Goal: Transaction & Acquisition: Subscribe to service/newsletter

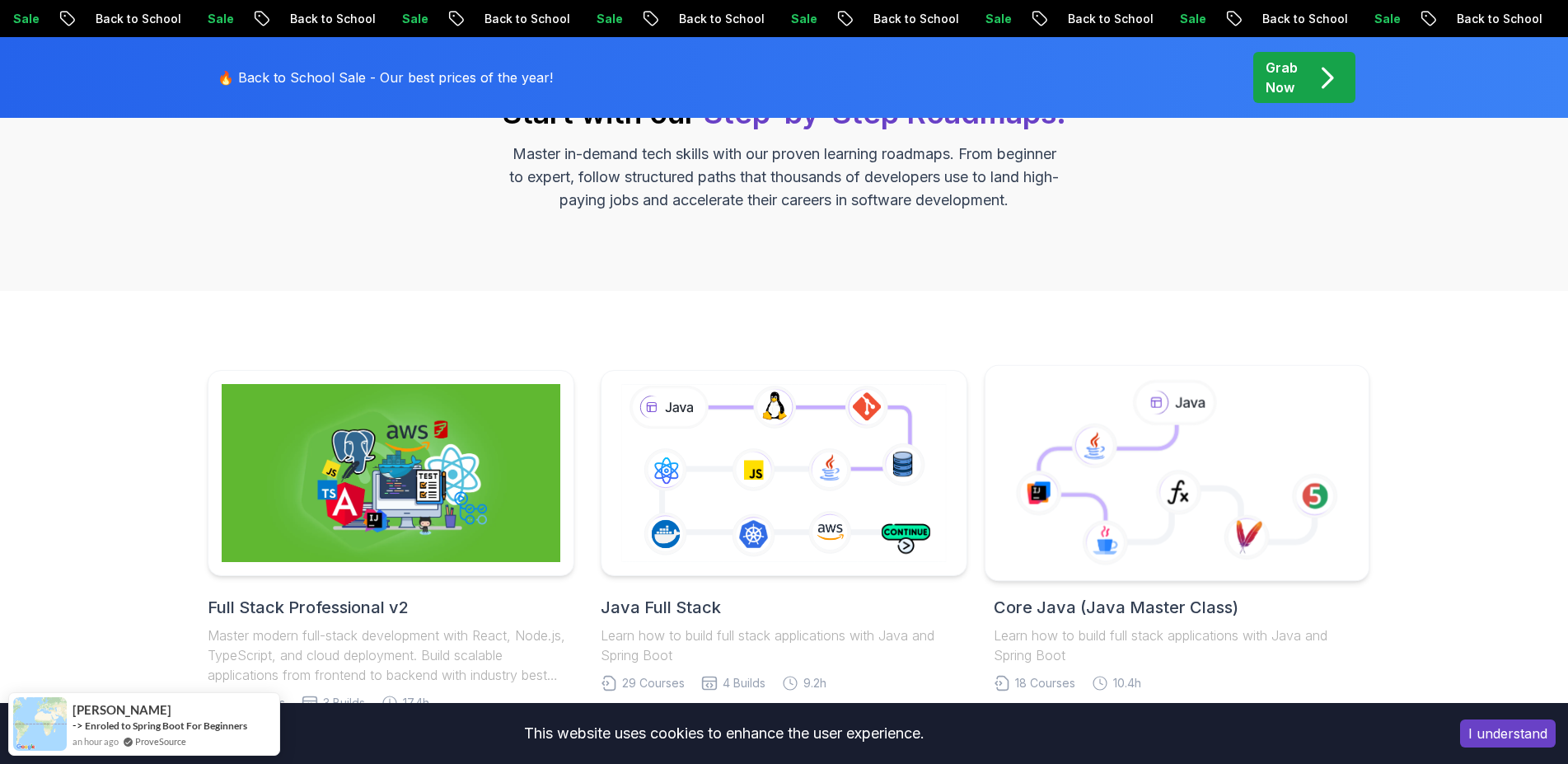
scroll to position [395, 0]
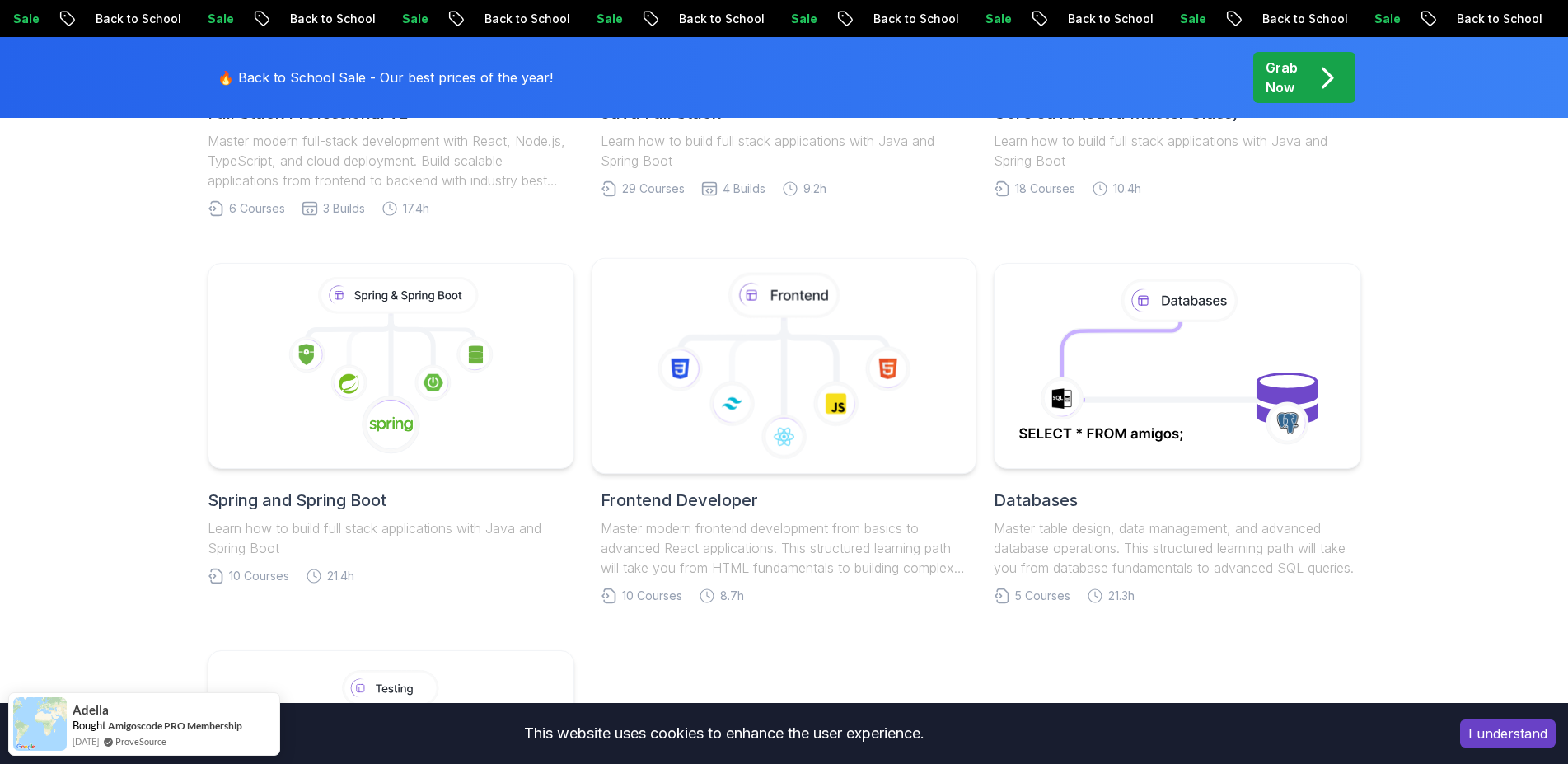
scroll to position [791, 0]
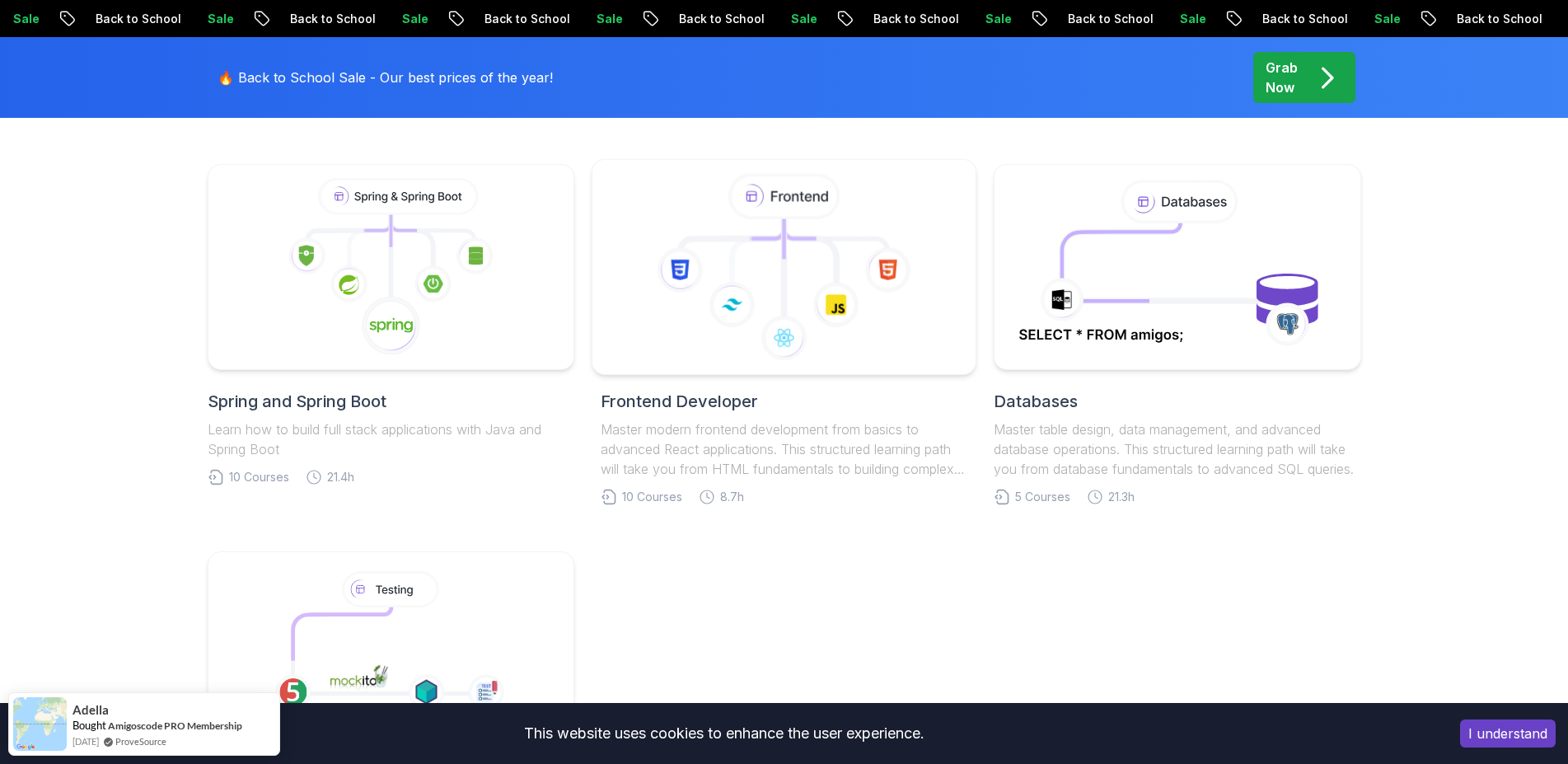
click at [848, 314] on icon at bounding box center [836, 305] width 46 height 46
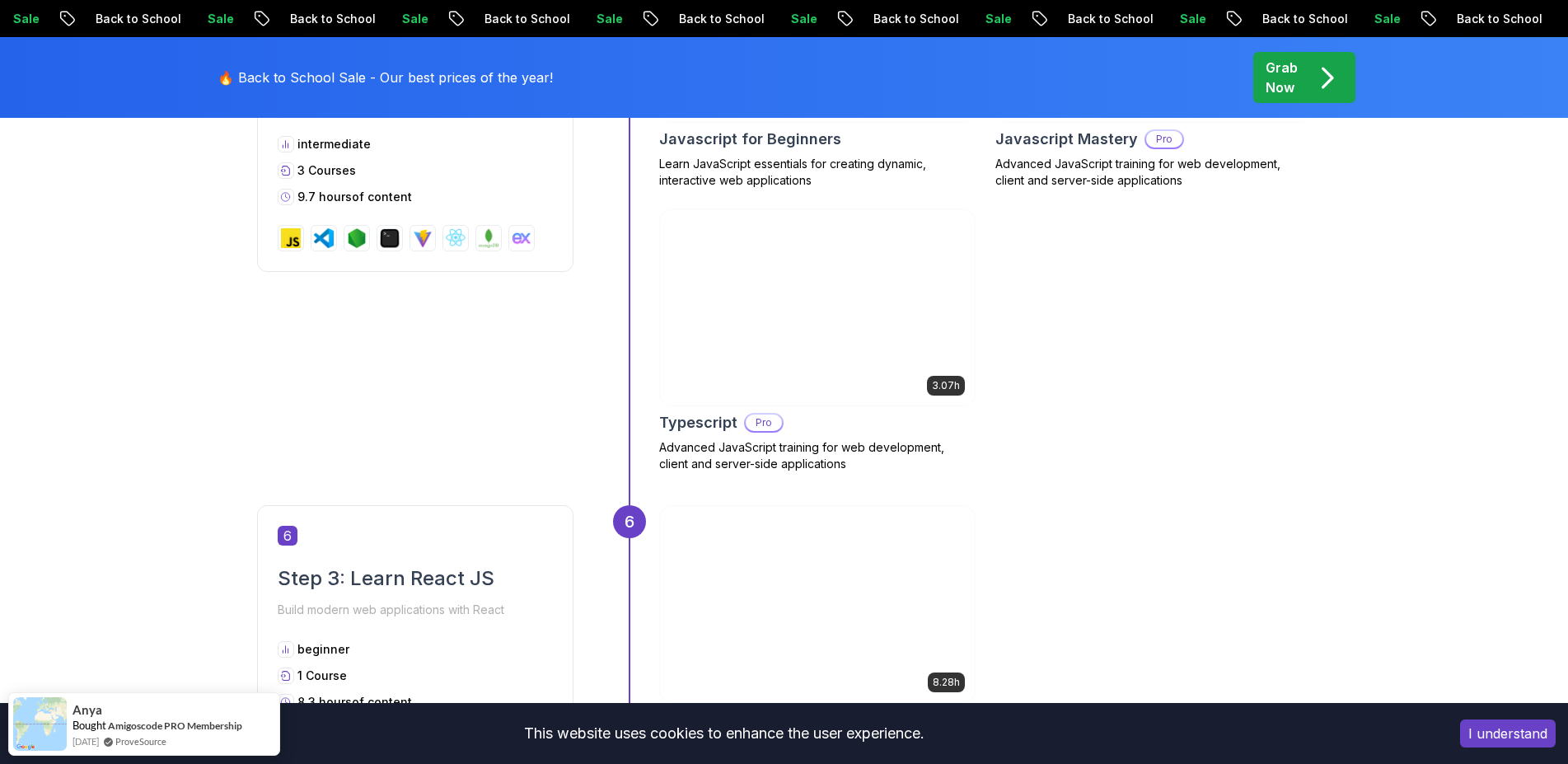
scroll to position [2275, 0]
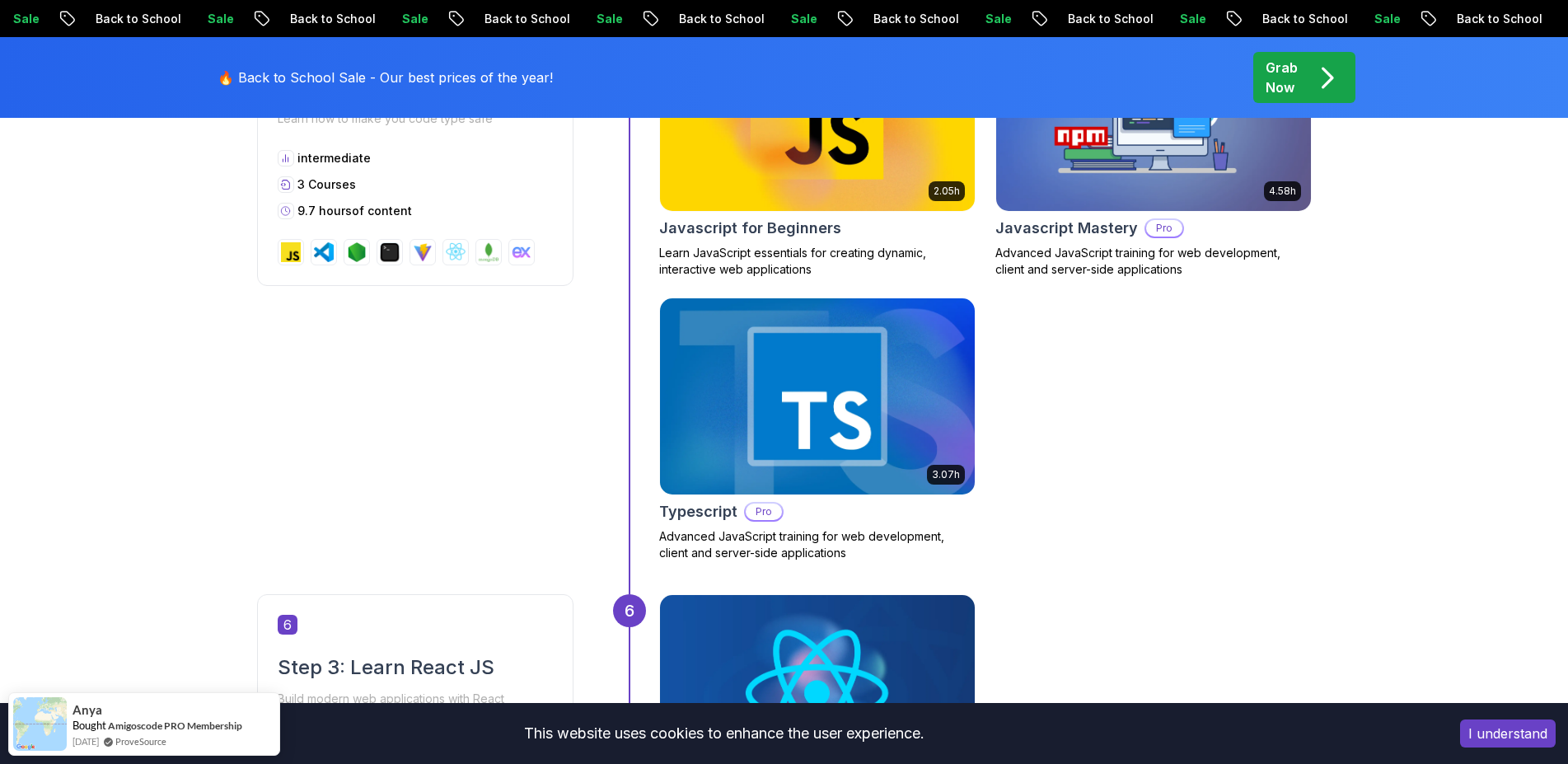
click at [929, 400] on img at bounding box center [816, 396] width 330 height 206
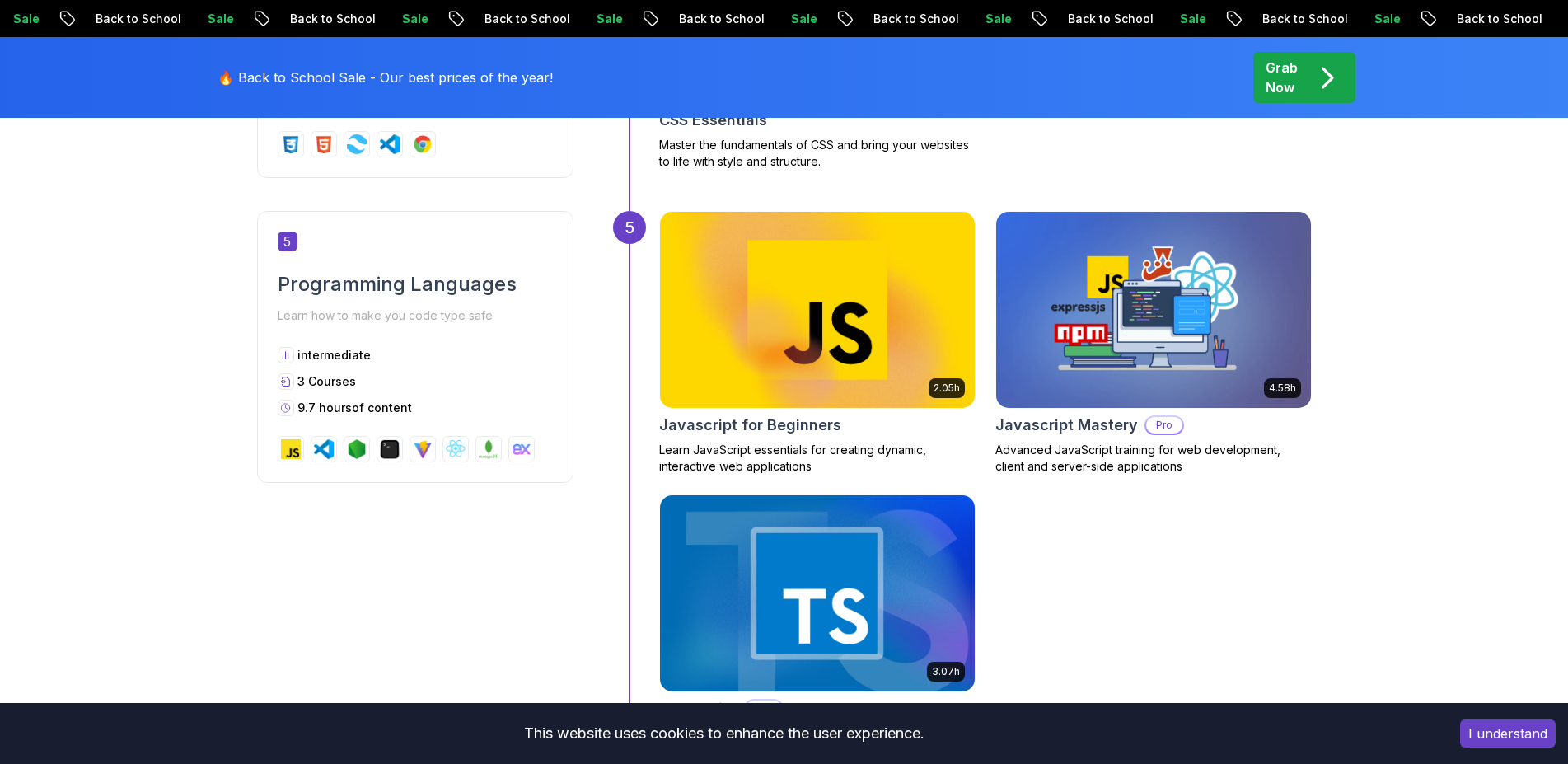
scroll to position [2077, 0]
click at [807, 348] on img at bounding box center [816, 310] width 330 height 206
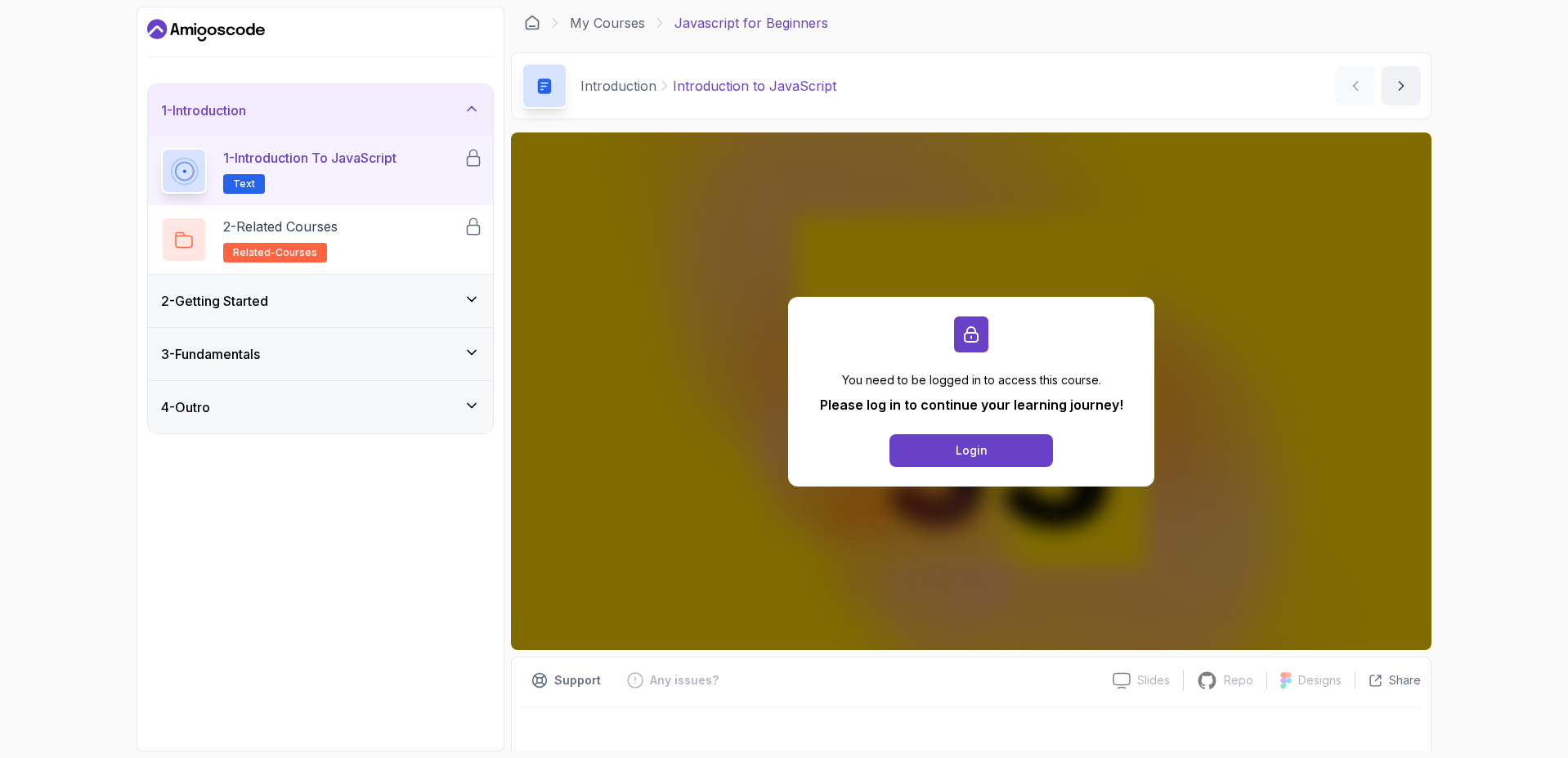
click at [440, 306] on div "2 - Getting Started" at bounding box center [319, 301] width 318 height 20
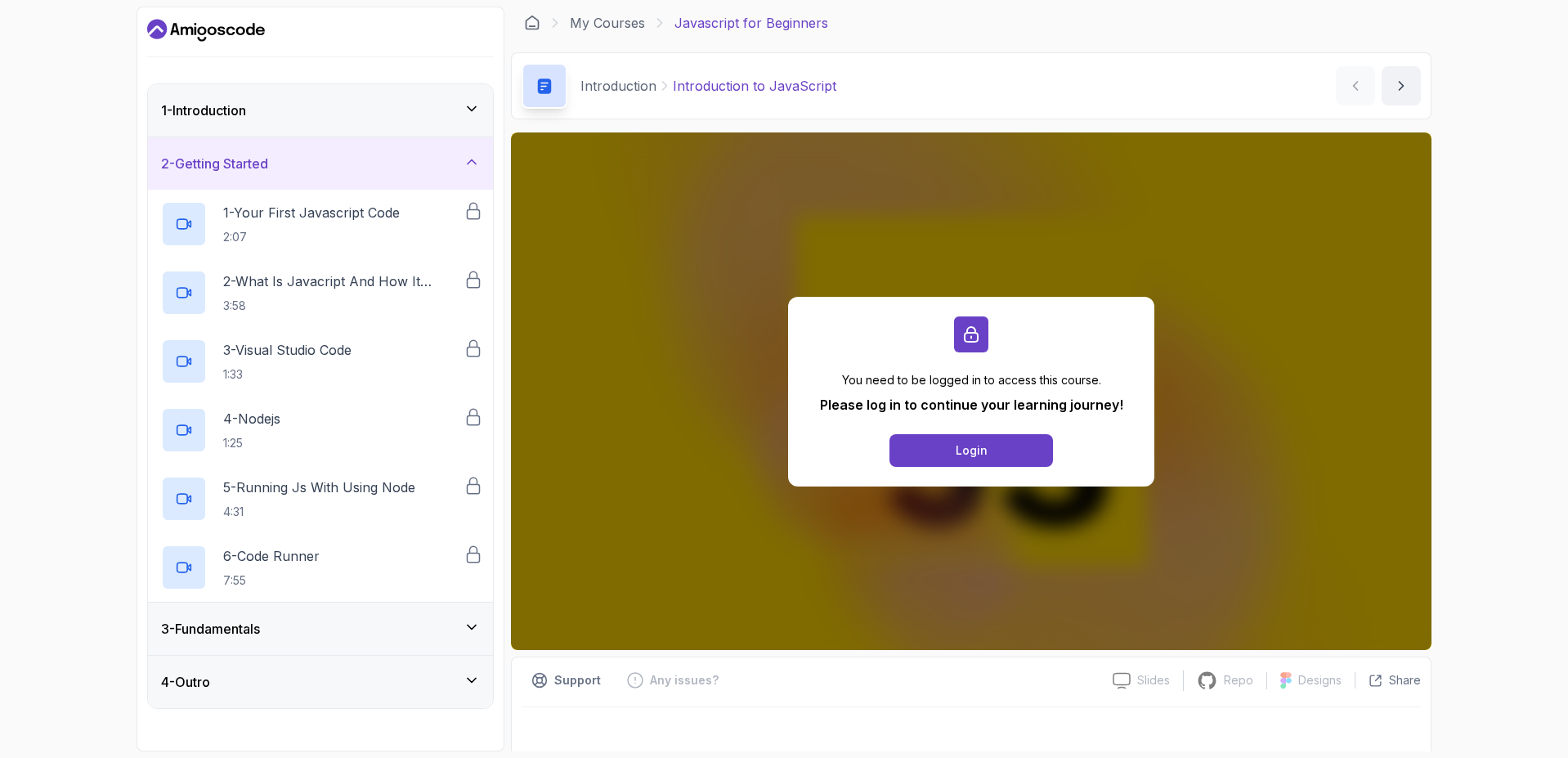
click at [424, 624] on div "3 - Fundamentals" at bounding box center [319, 629] width 318 height 20
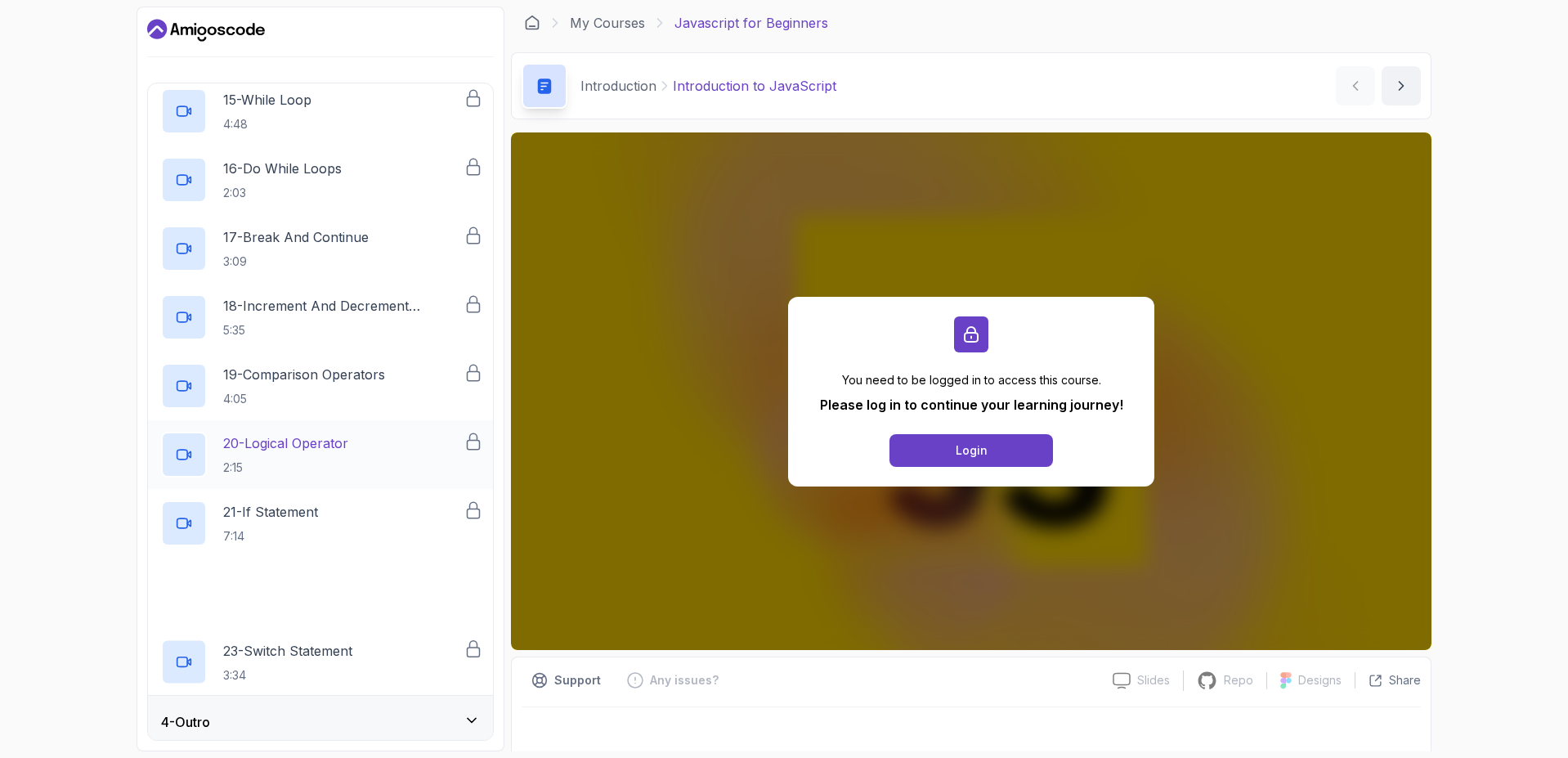
scroll to position [1135, 0]
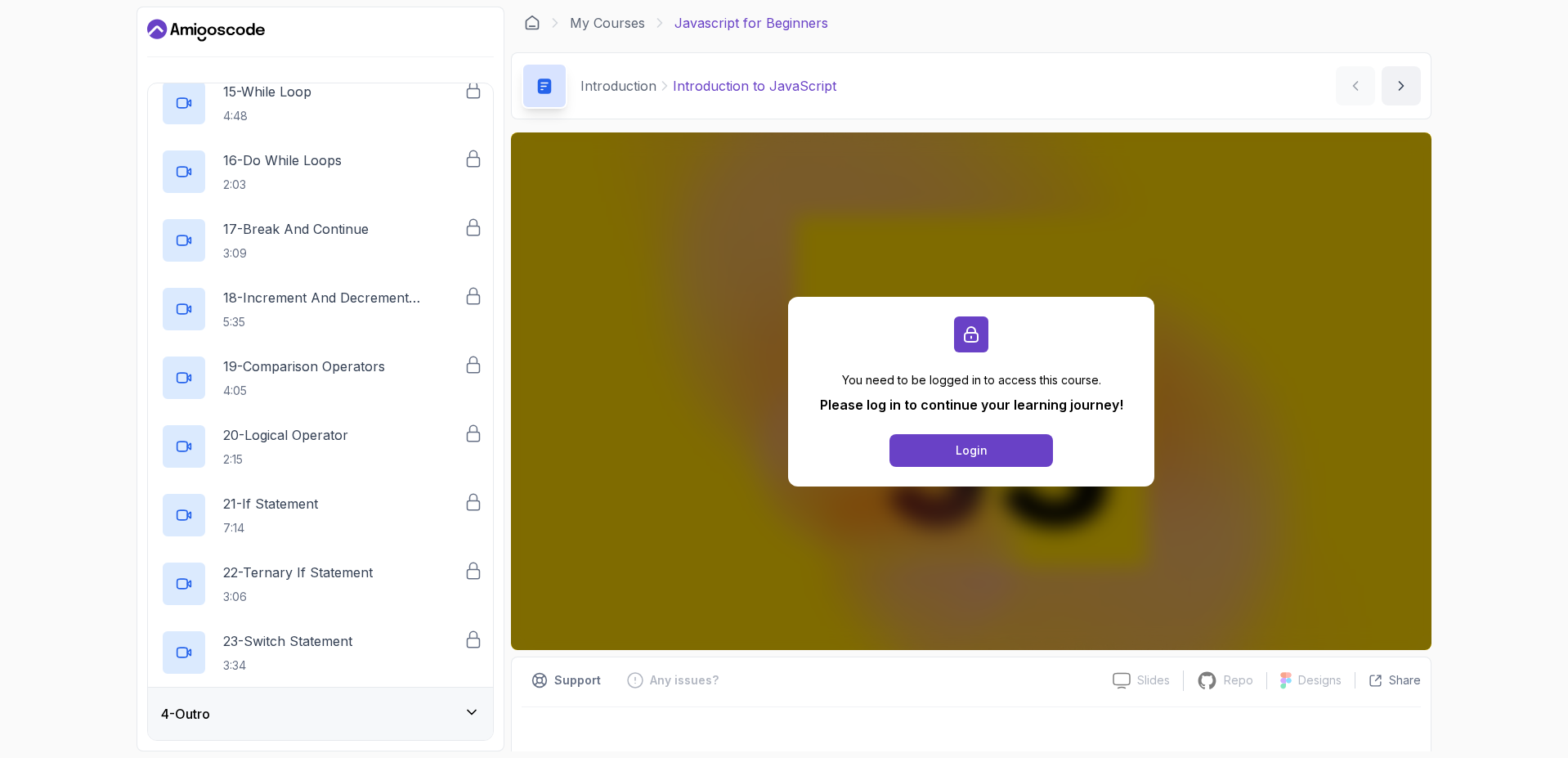
click at [435, 704] on div "4 - Outro" at bounding box center [320, 714] width 345 height 53
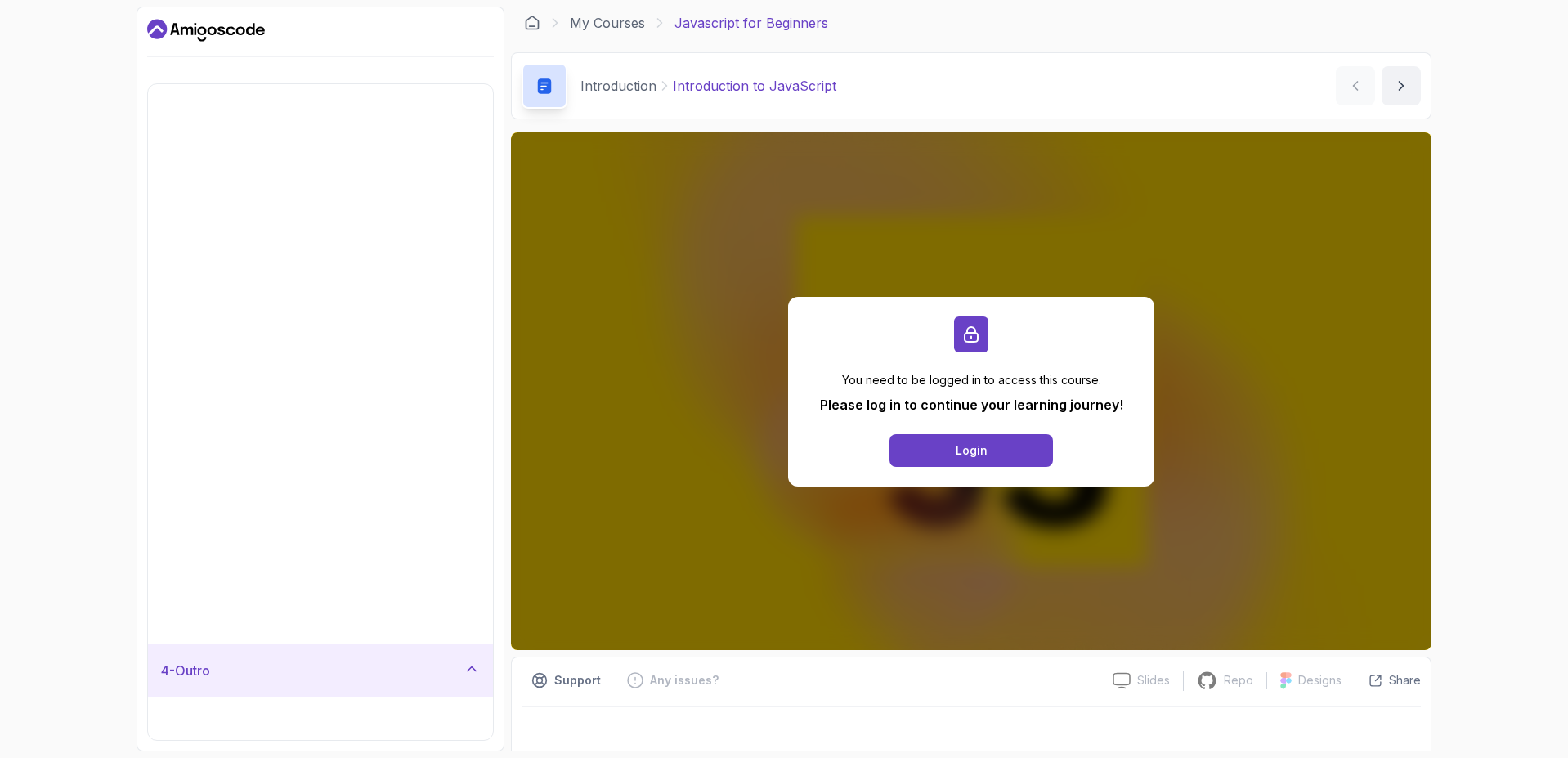
scroll to position [0, 0]
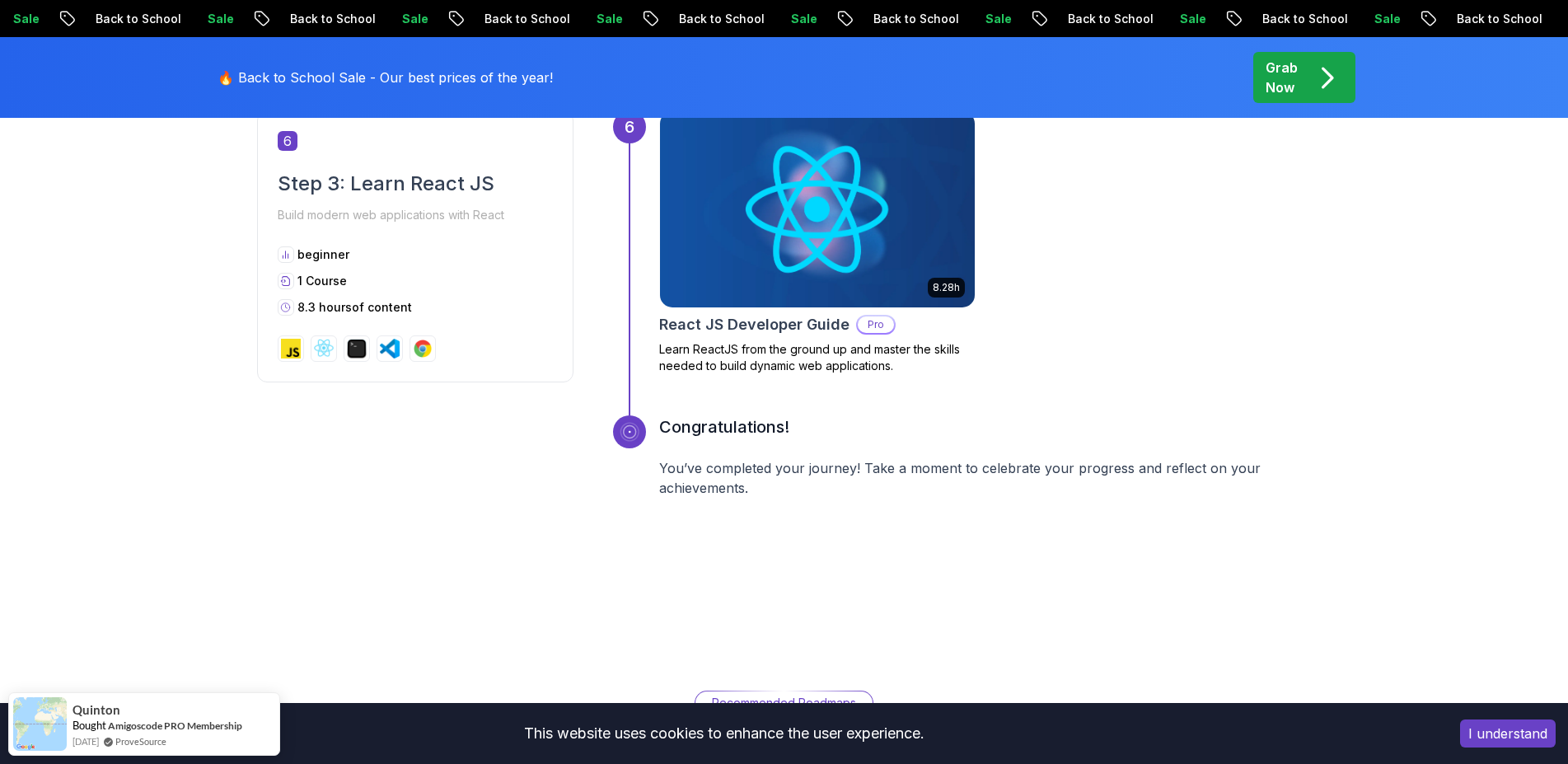
scroll to position [2670, 0]
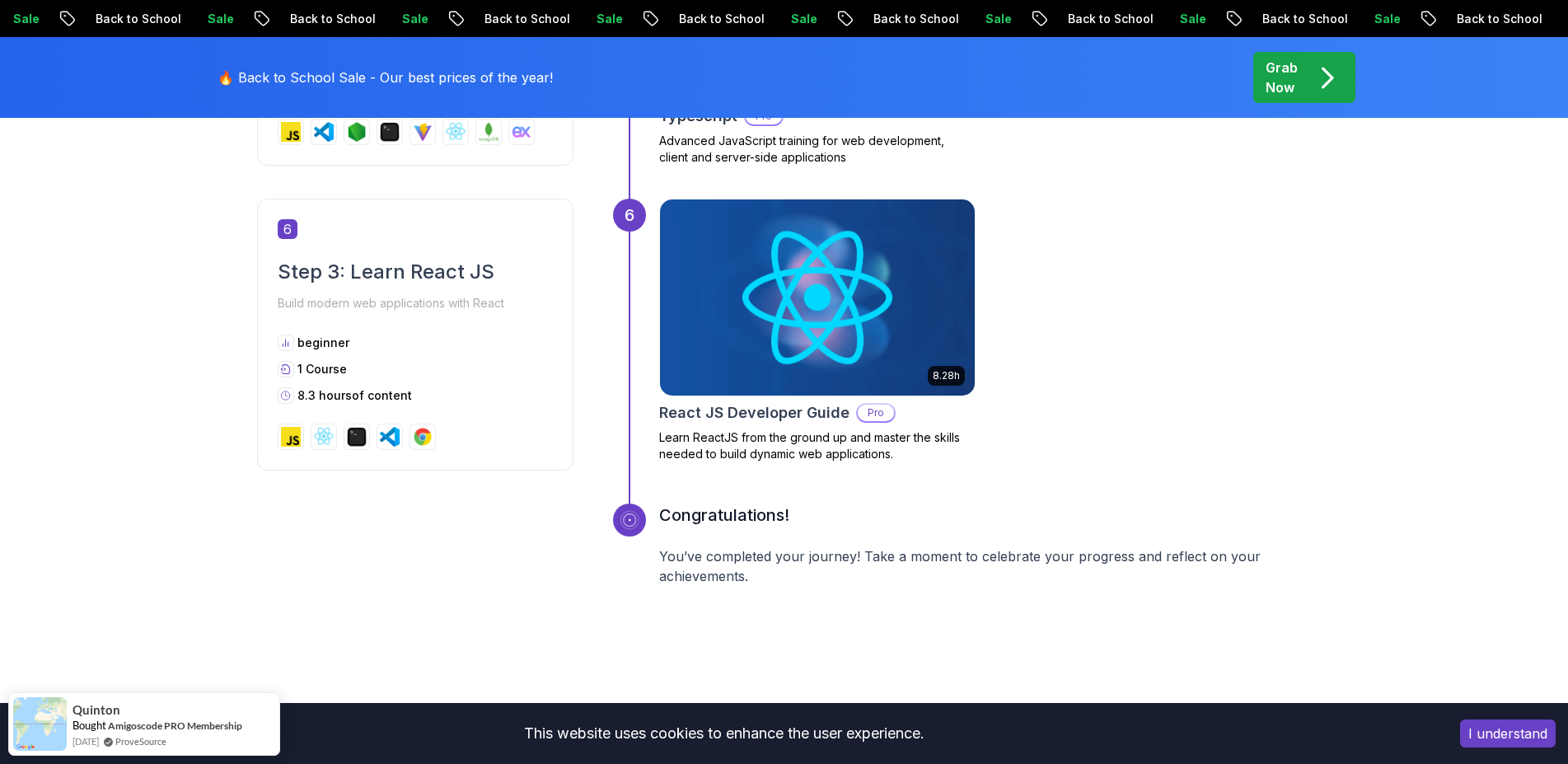
click at [838, 314] on img at bounding box center [816, 297] width 330 height 206
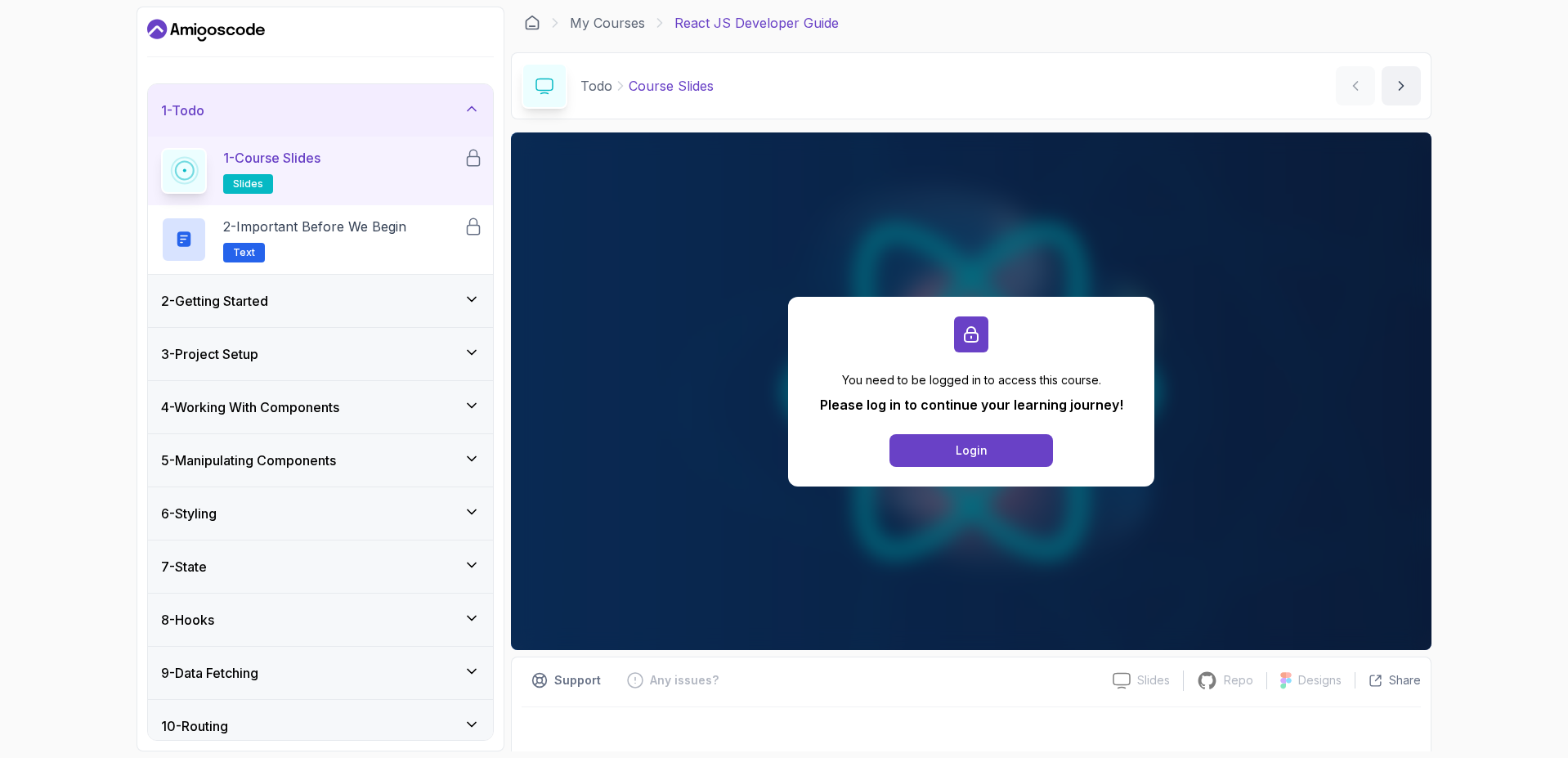
click at [399, 309] on div "2 - Getting Started" at bounding box center [319, 301] width 318 height 20
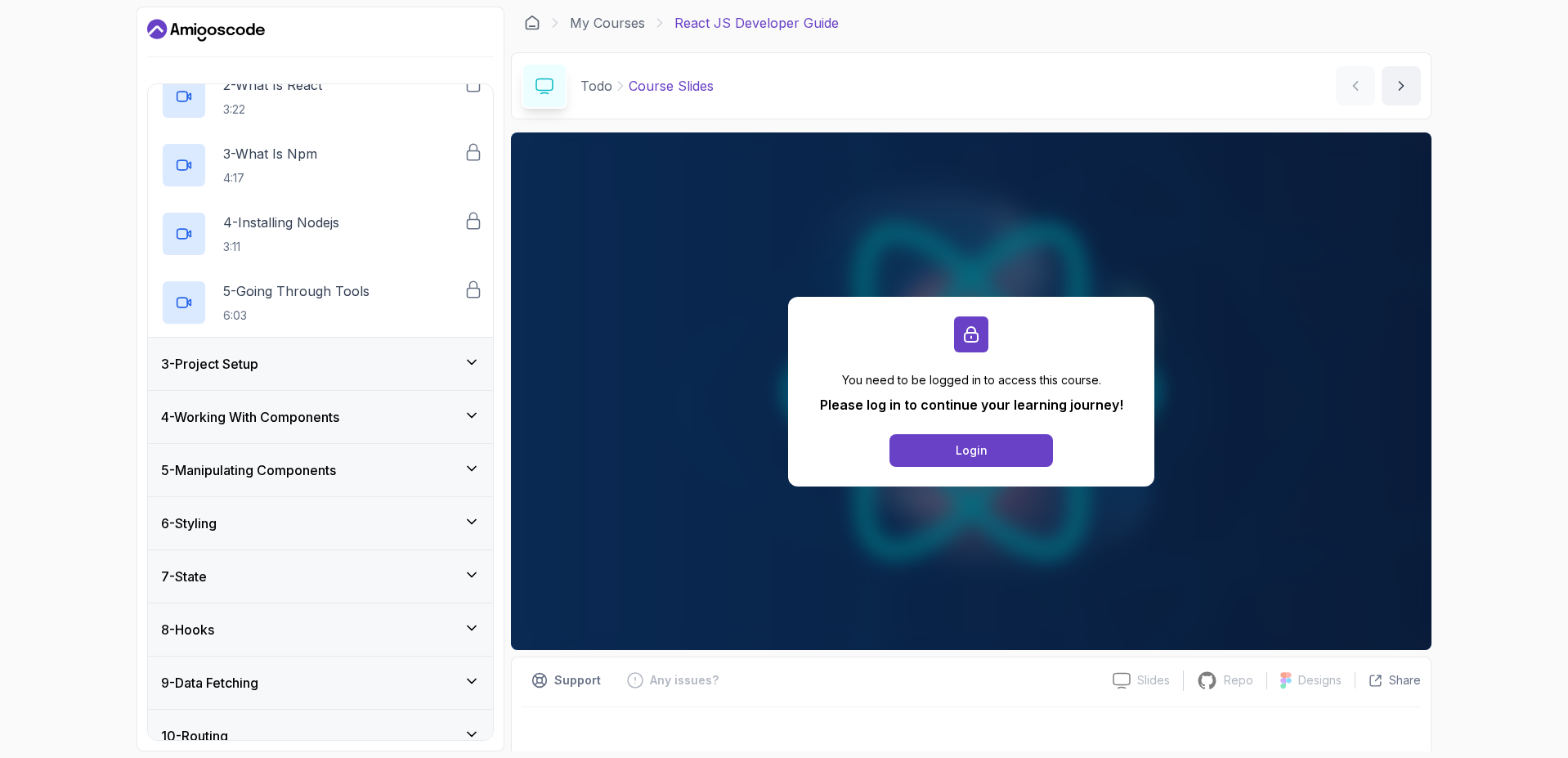
click at [328, 377] on div "3 - Project Setup" at bounding box center [320, 364] width 345 height 53
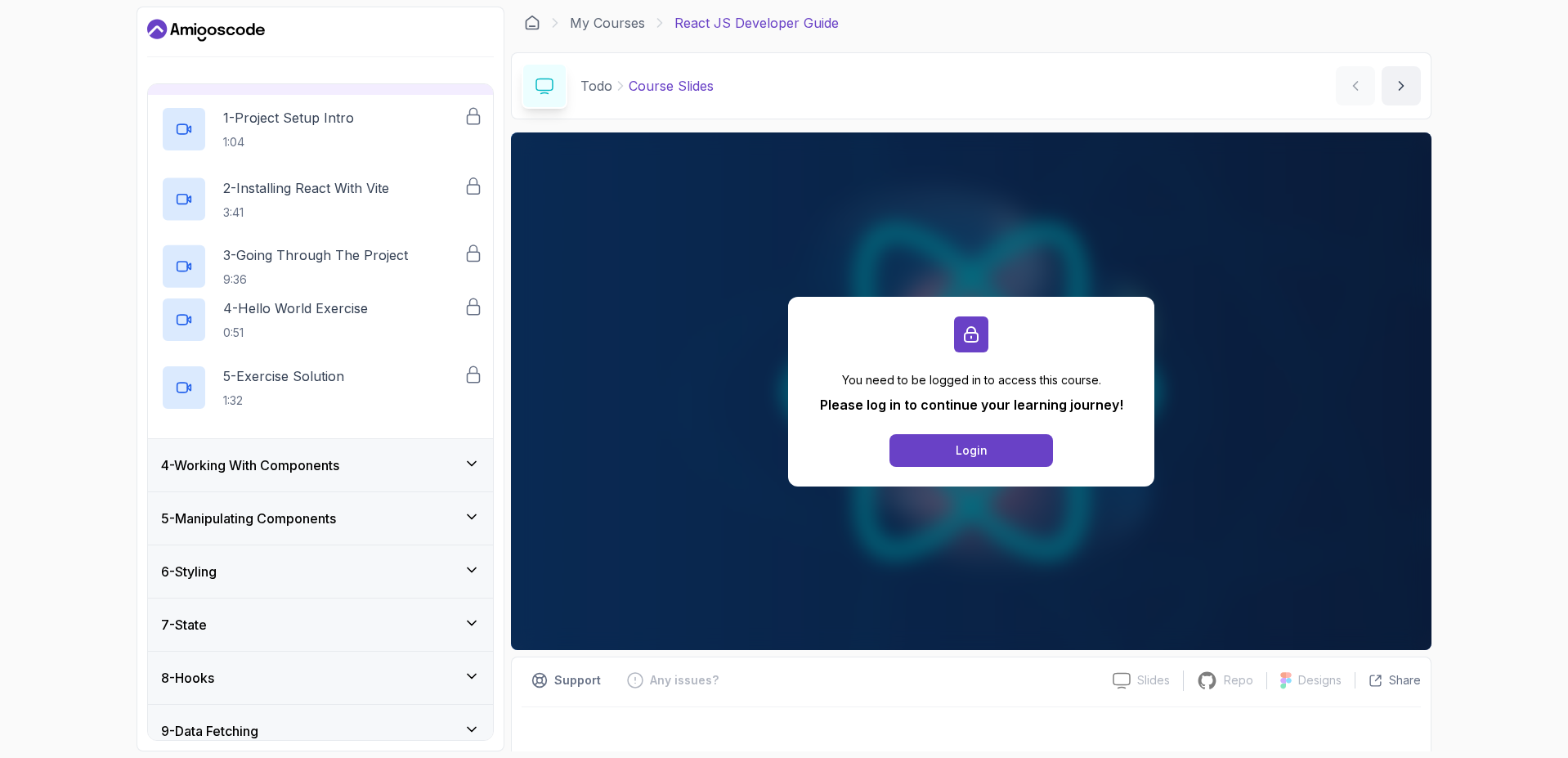
scroll to position [141, 0]
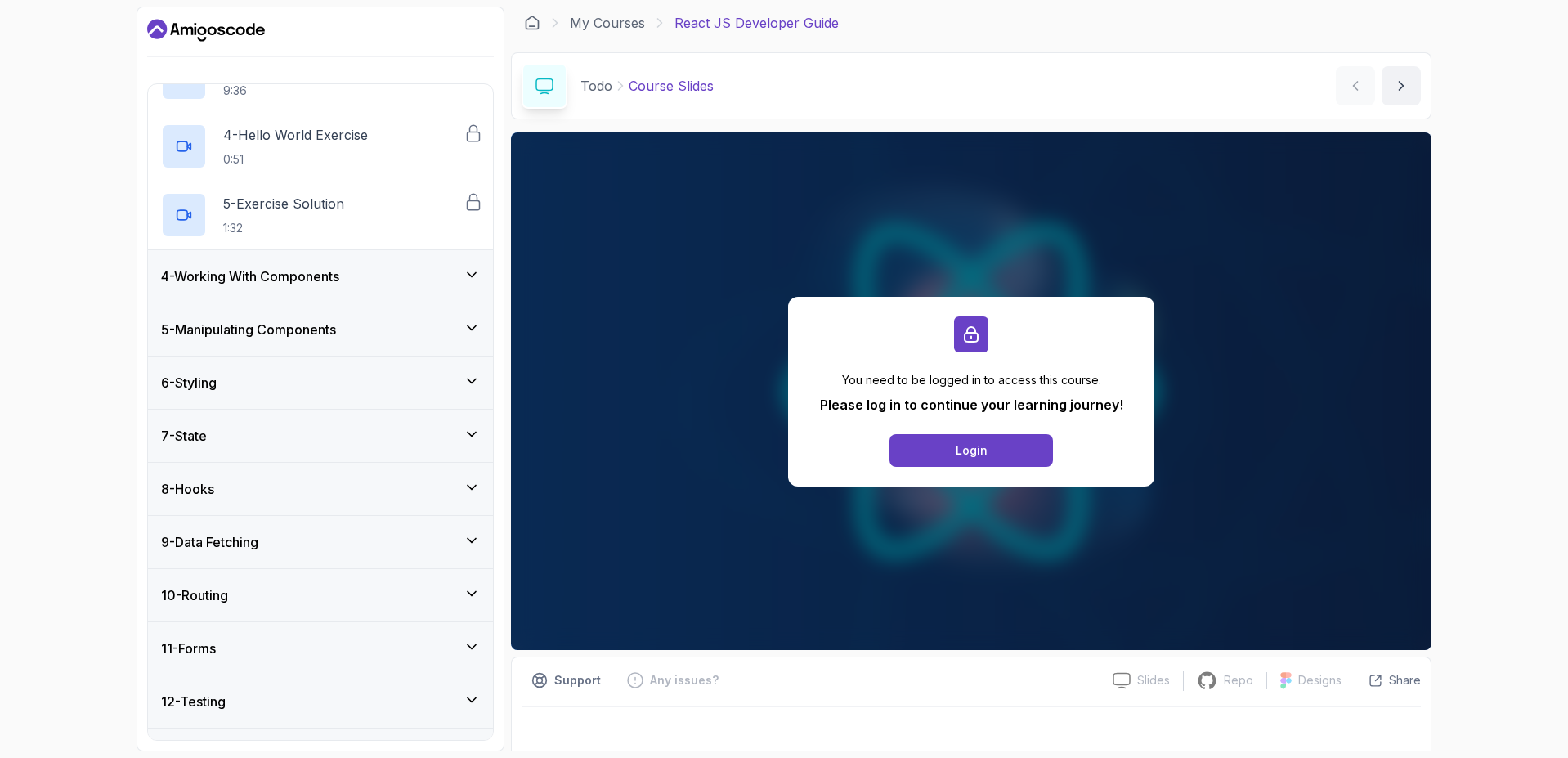
click at [389, 292] on div "4 - Working With Components" at bounding box center [320, 277] width 345 height 53
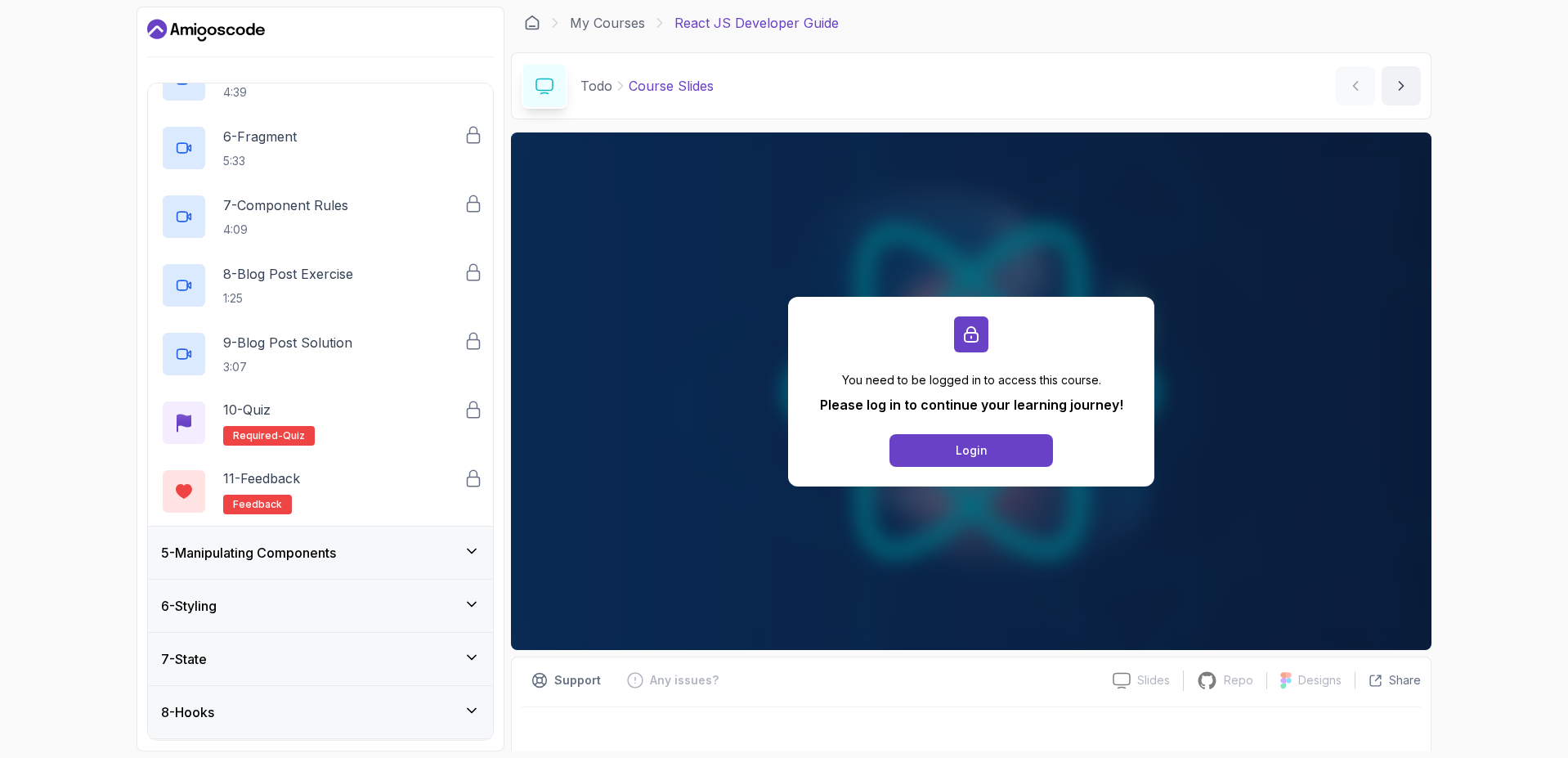
scroll to position [533, 0]
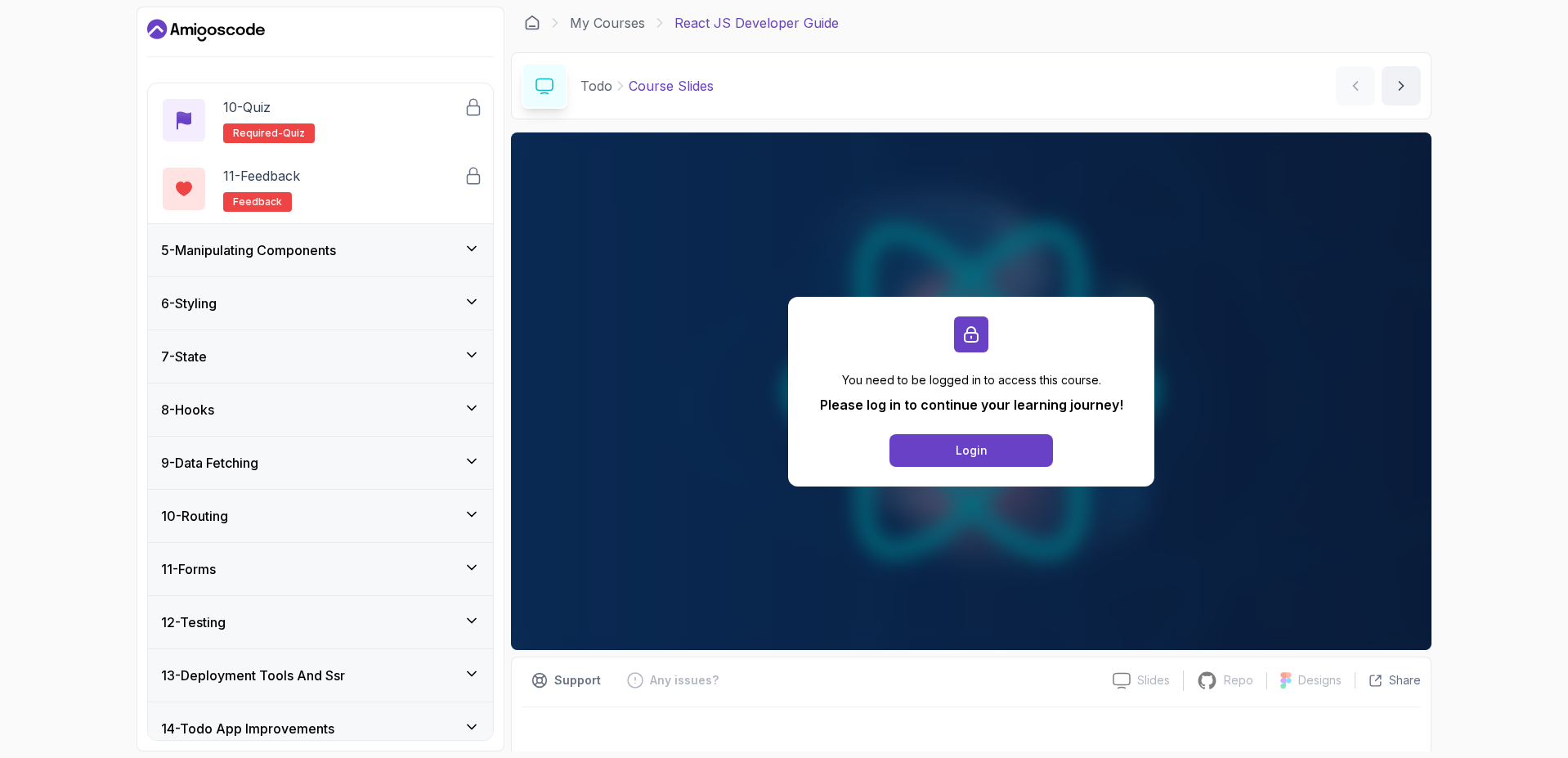
click at [331, 256] on h3 "5 - Manipulating Components" at bounding box center [248, 251] width 175 height 20
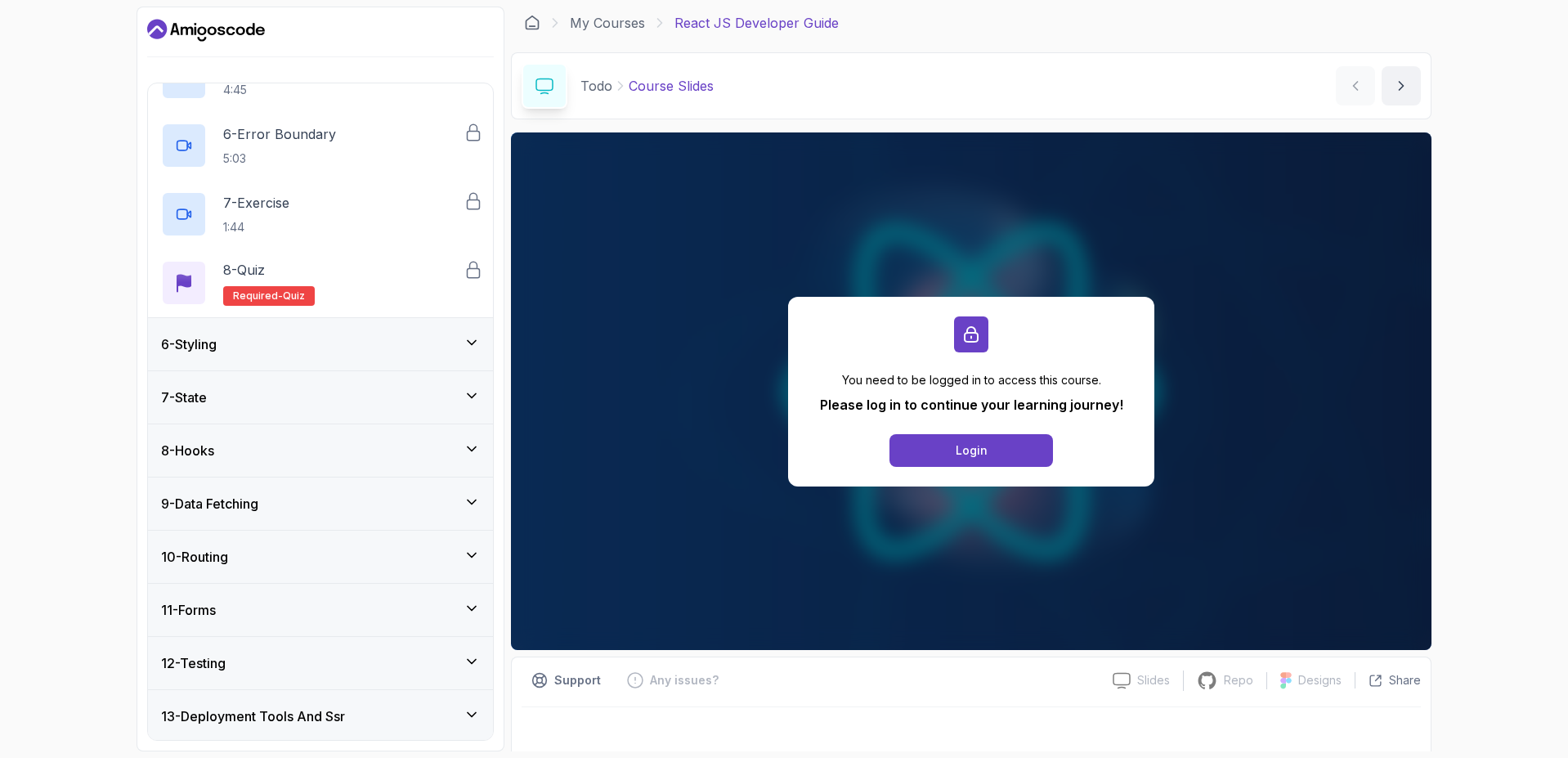
scroll to position [631, 0]
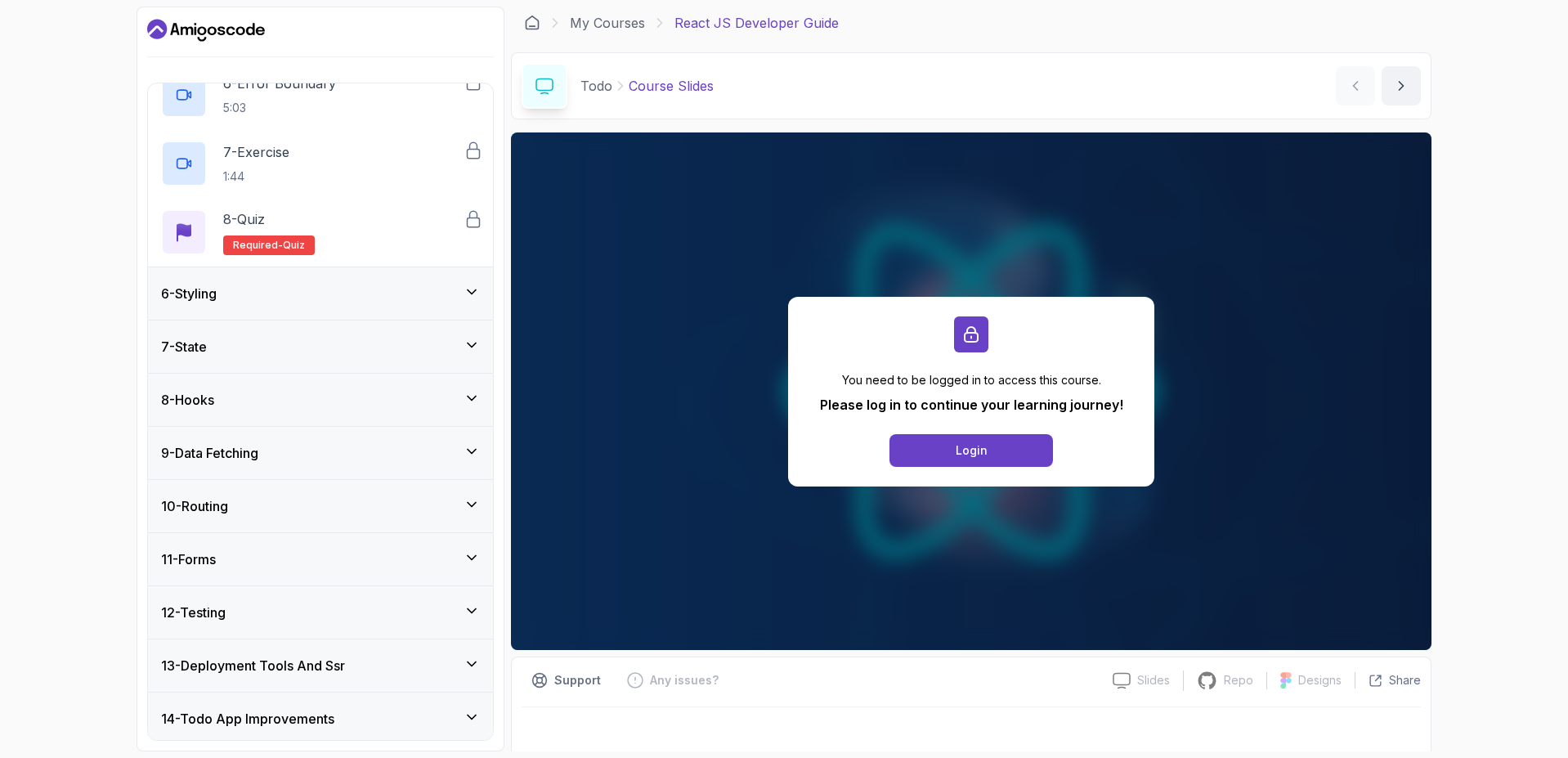
click at [358, 302] on div "6 - Styling" at bounding box center [319, 294] width 318 height 20
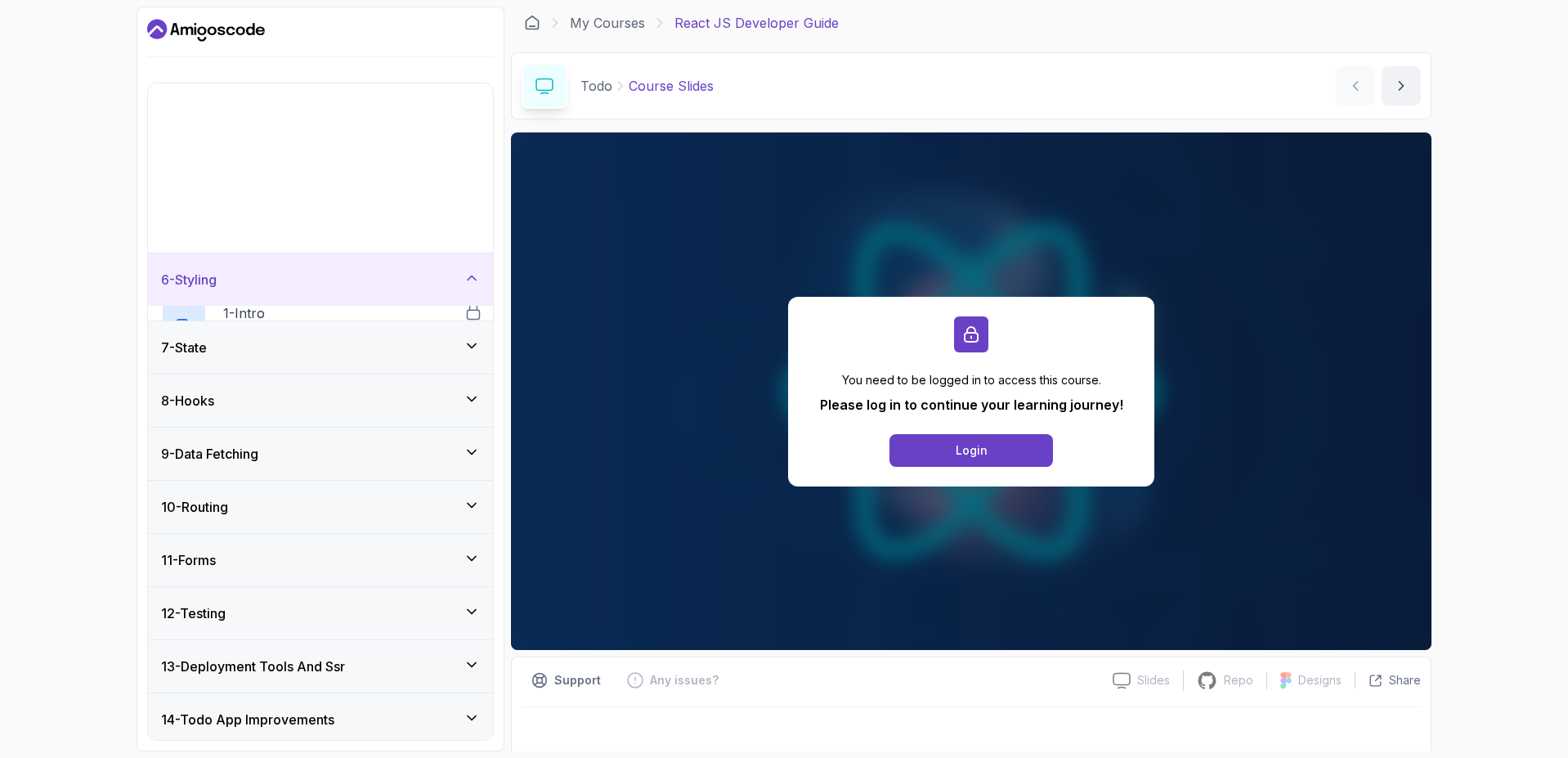
scroll to position [141, 0]
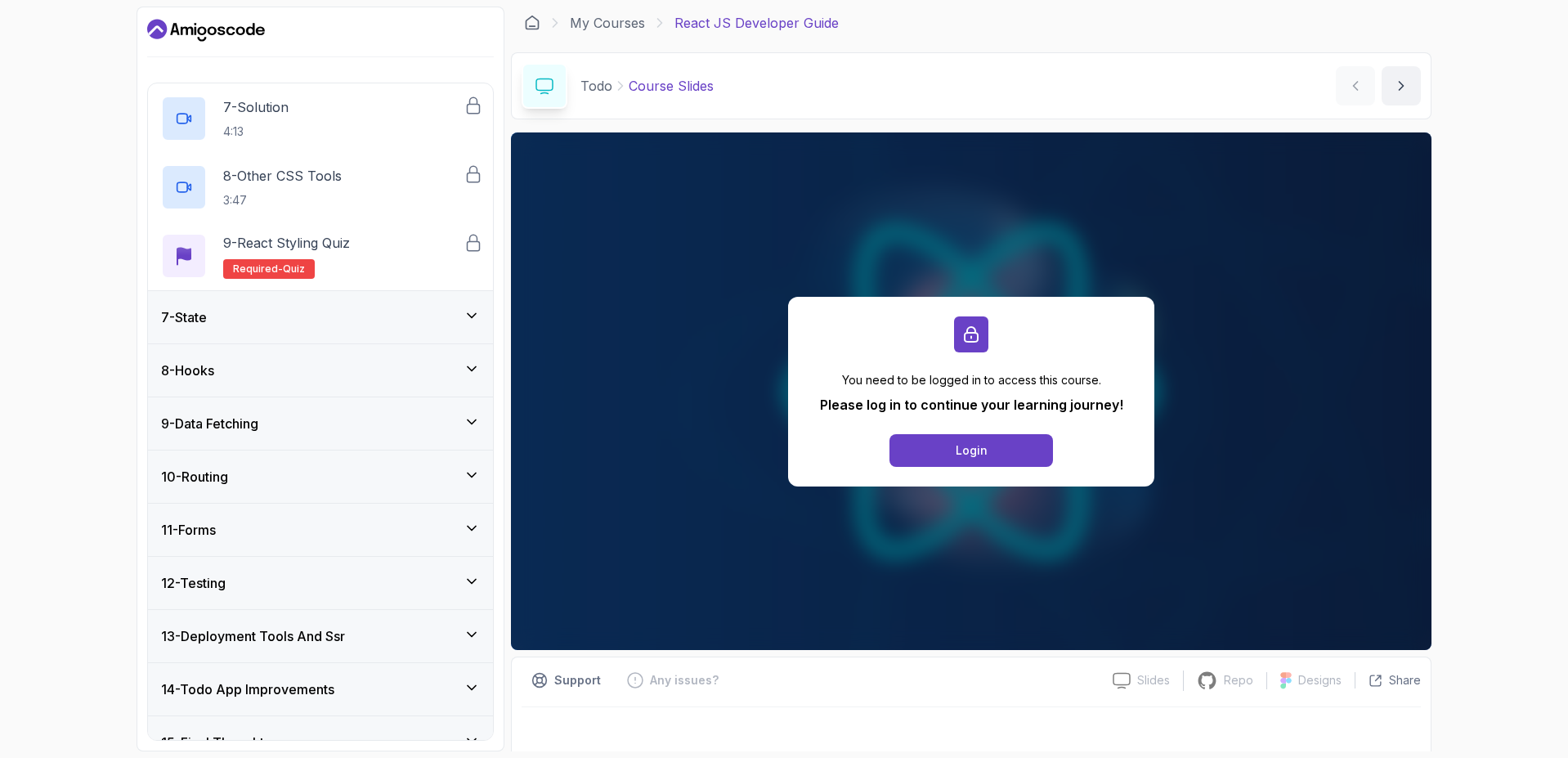
click at [349, 305] on div "7 - State" at bounding box center [320, 318] width 345 height 53
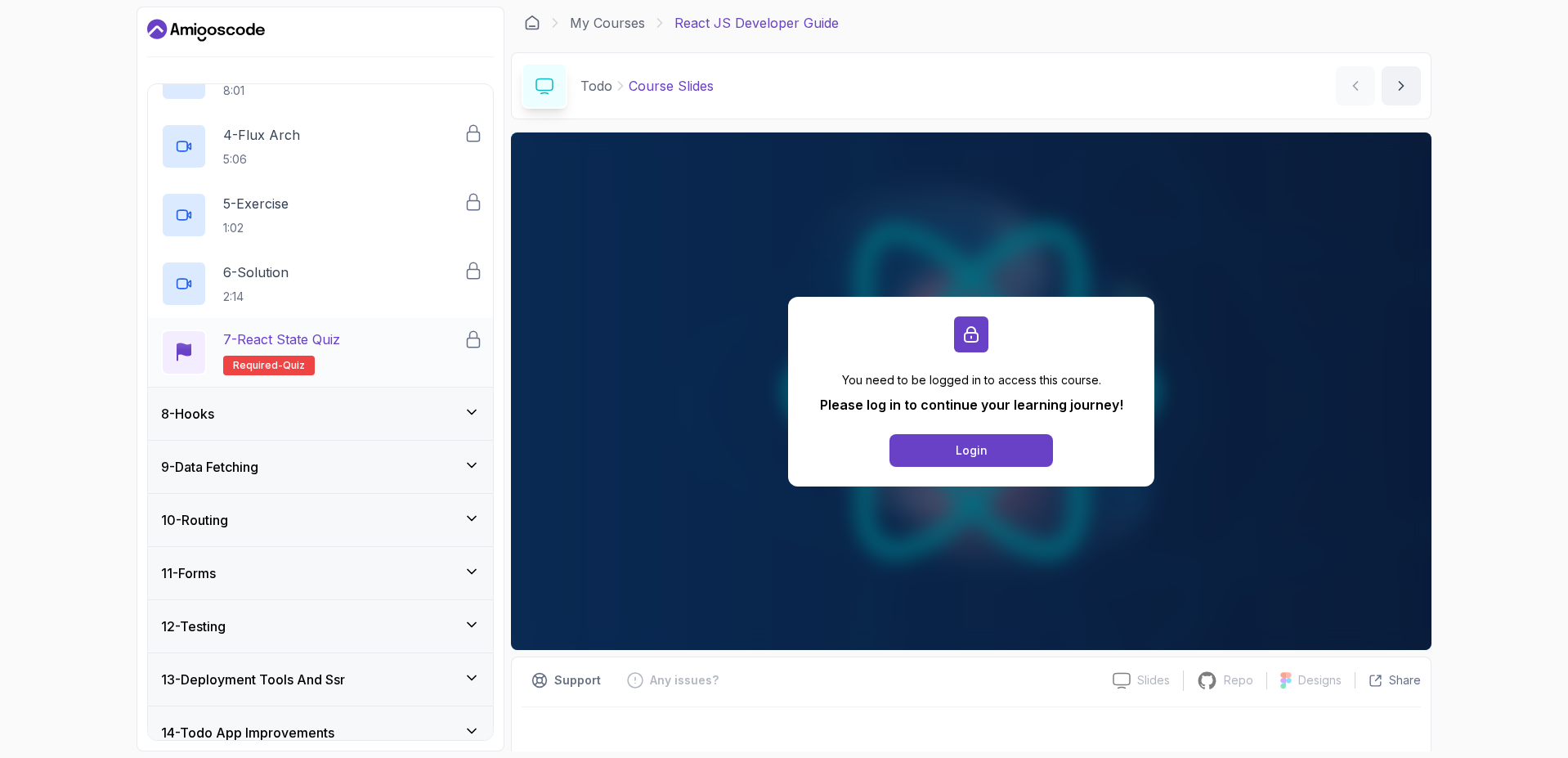
scroll to position [622, 0]
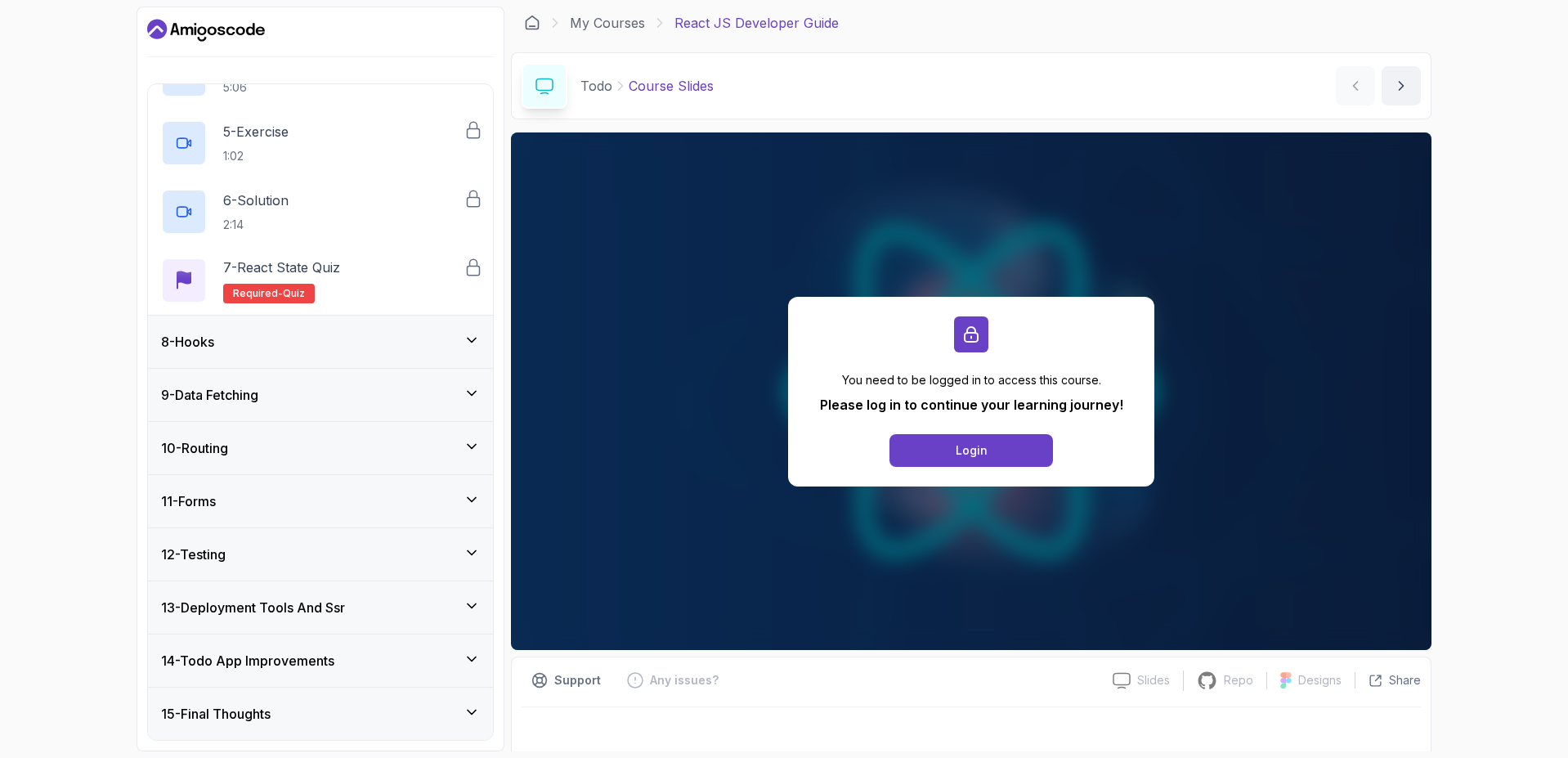
click at [350, 355] on div "8 - Hooks" at bounding box center [320, 342] width 345 height 53
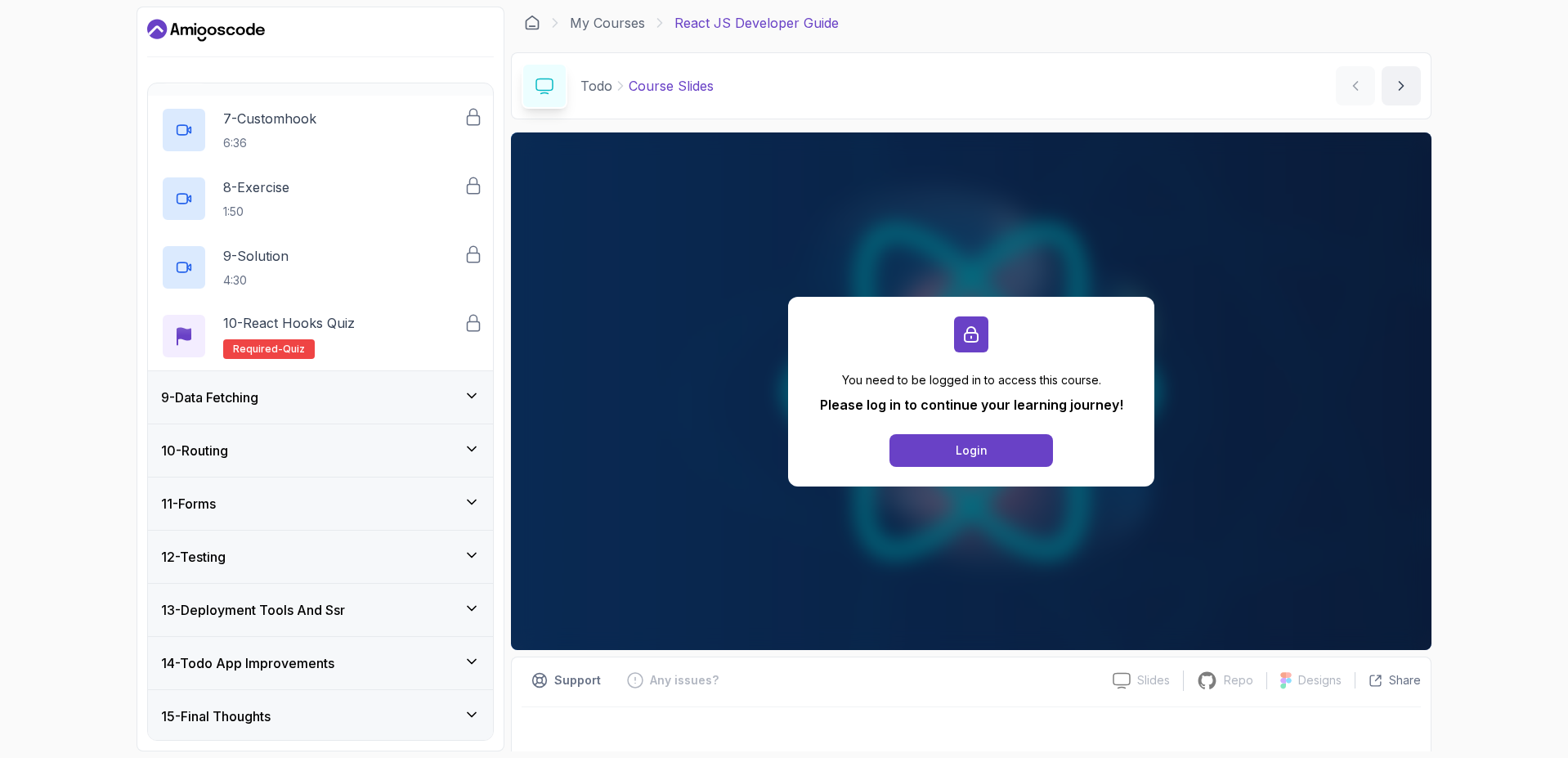
scroll to position [827, 0]
click at [379, 393] on div "9 - Data Fetching" at bounding box center [319, 395] width 318 height 20
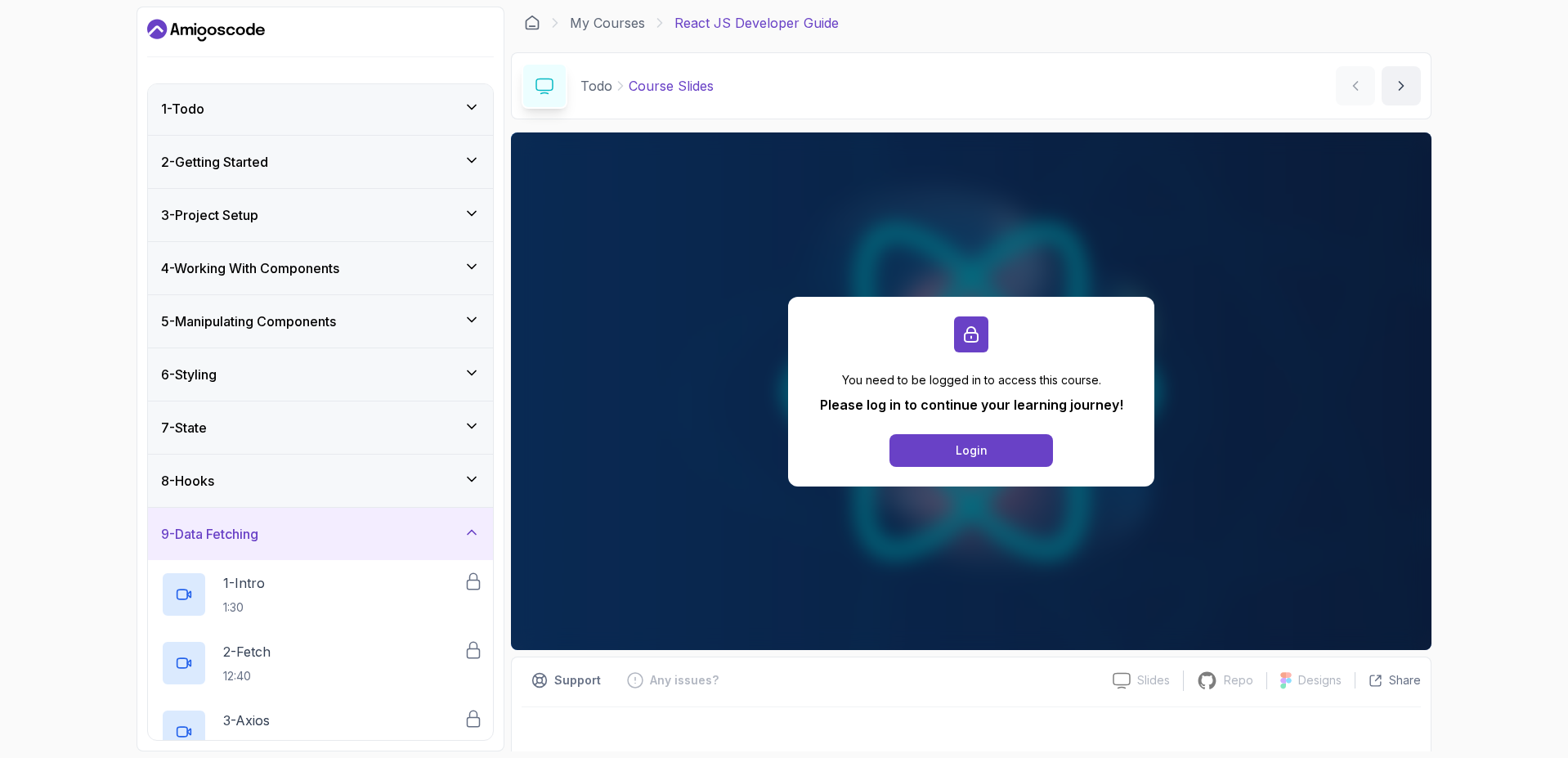
scroll to position [0, 0]
click at [169, 29] on icon "Dashboard" at bounding box center [206, 30] width 118 height 26
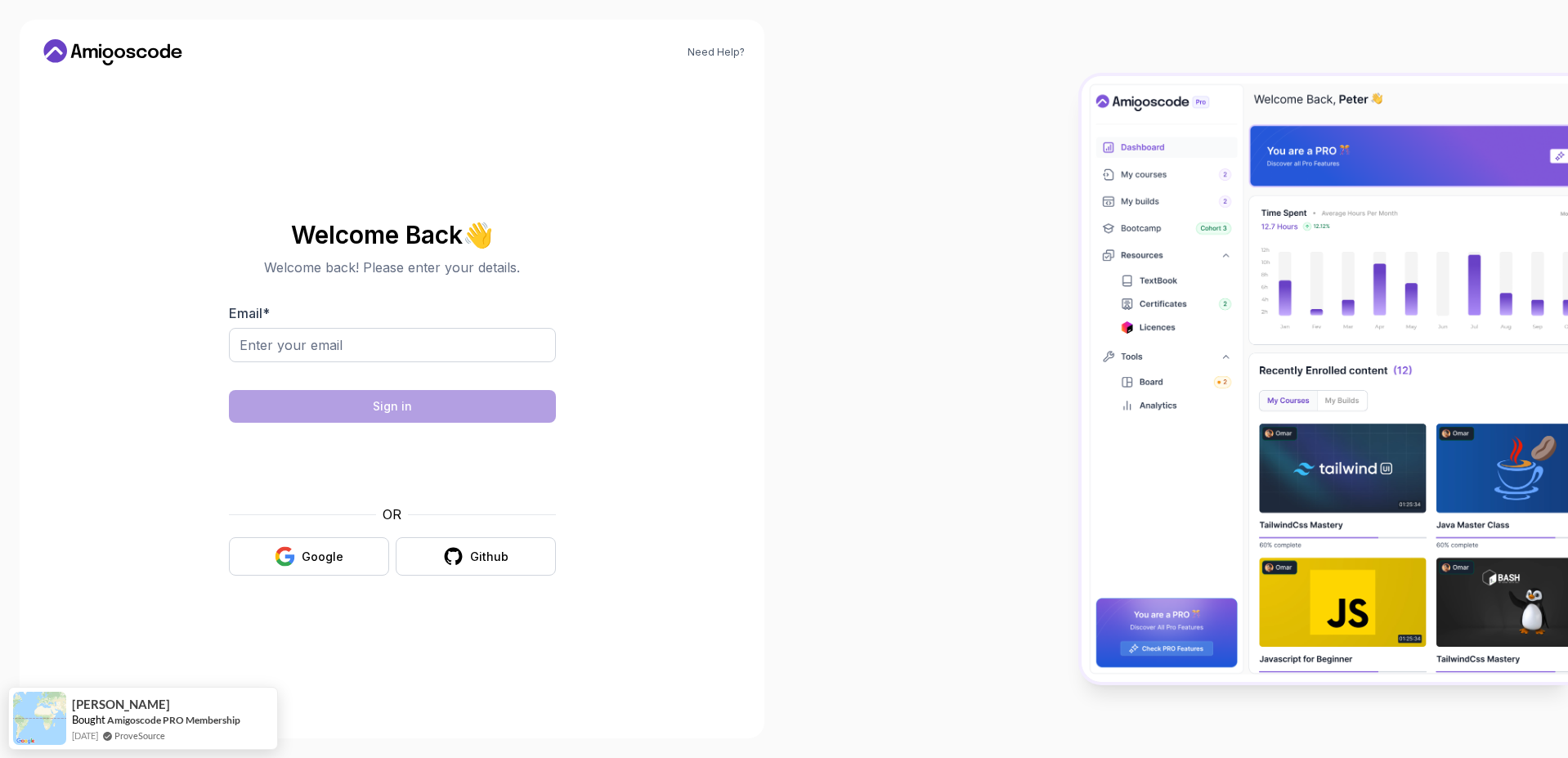
click at [1132, 308] on img at bounding box center [1325, 379] width 486 height 606
click at [1303, 108] on img at bounding box center [1325, 379] width 486 height 606
drag, startPoint x: 1349, startPoint y: 101, endPoint x: 1362, endPoint y: 104, distance: 13.3
click at [1352, 101] on img at bounding box center [1325, 379] width 486 height 606
click at [1404, 173] on img at bounding box center [1325, 379] width 486 height 606
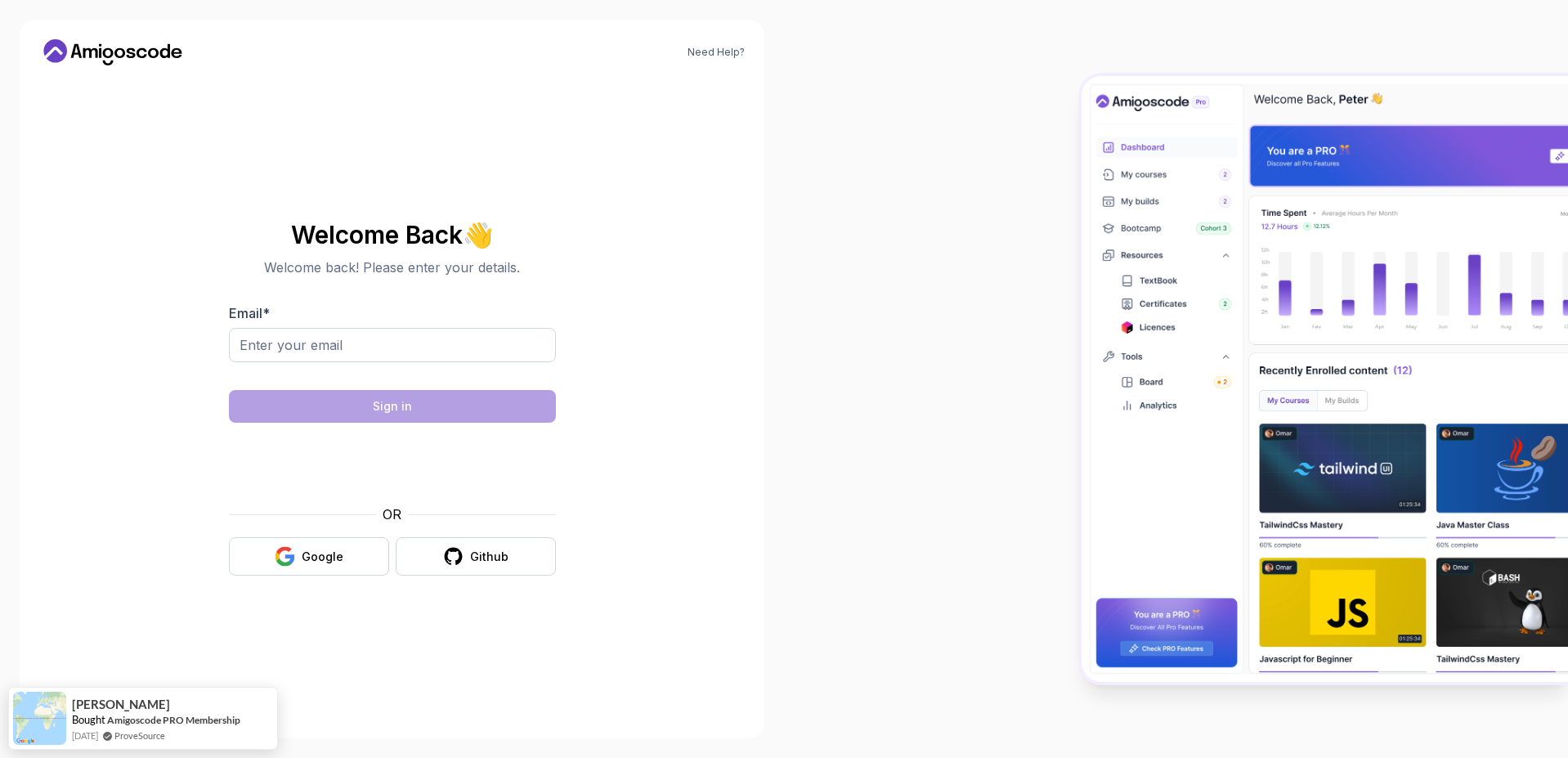
click at [959, 360] on div at bounding box center [1176, 379] width 784 height 758
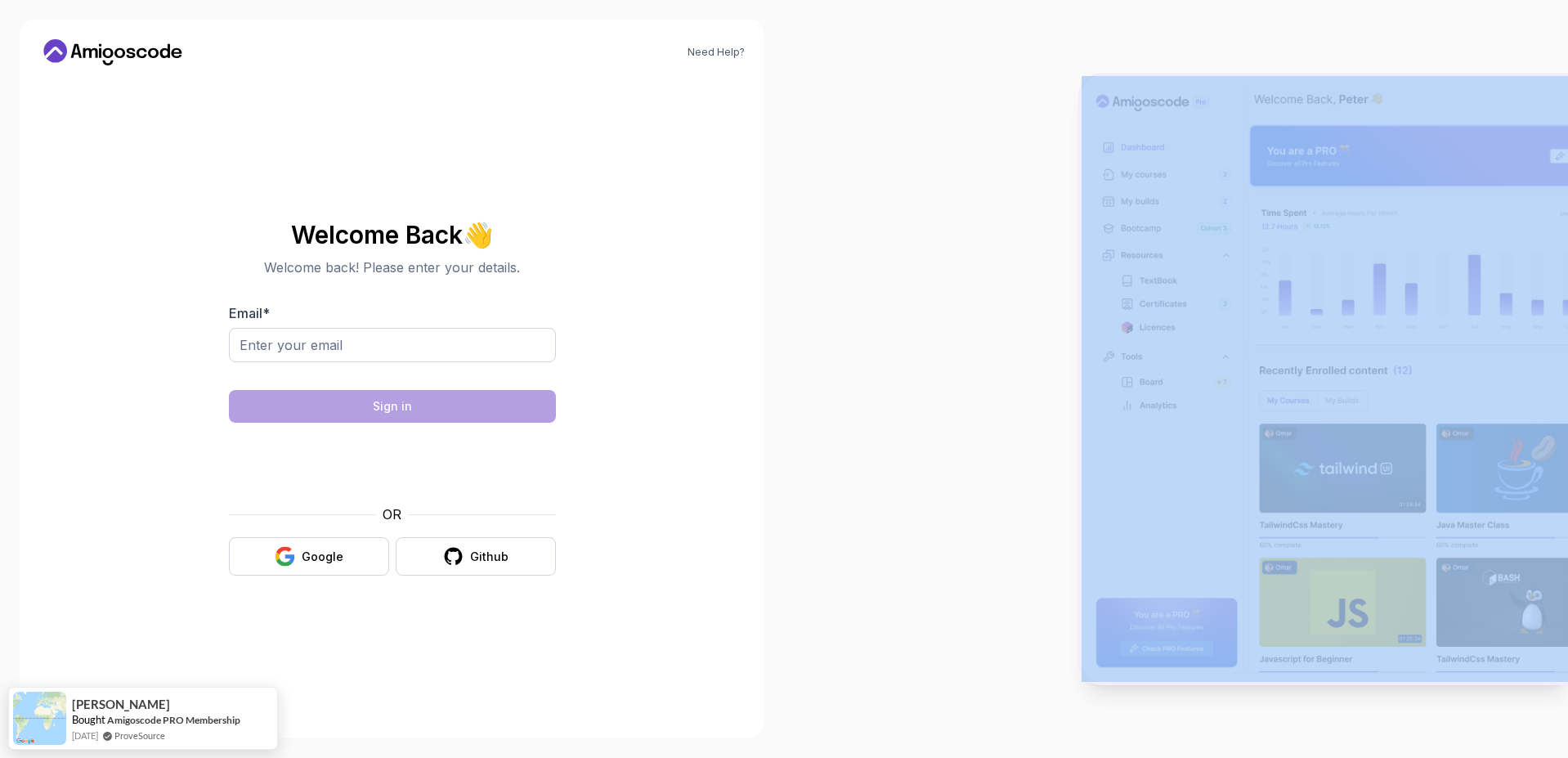
click at [959, 360] on div at bounding box center [1176, 379] width 784 height 758
click at [985, 351] on div at bounding box center [1176, 379] width 784 height 758
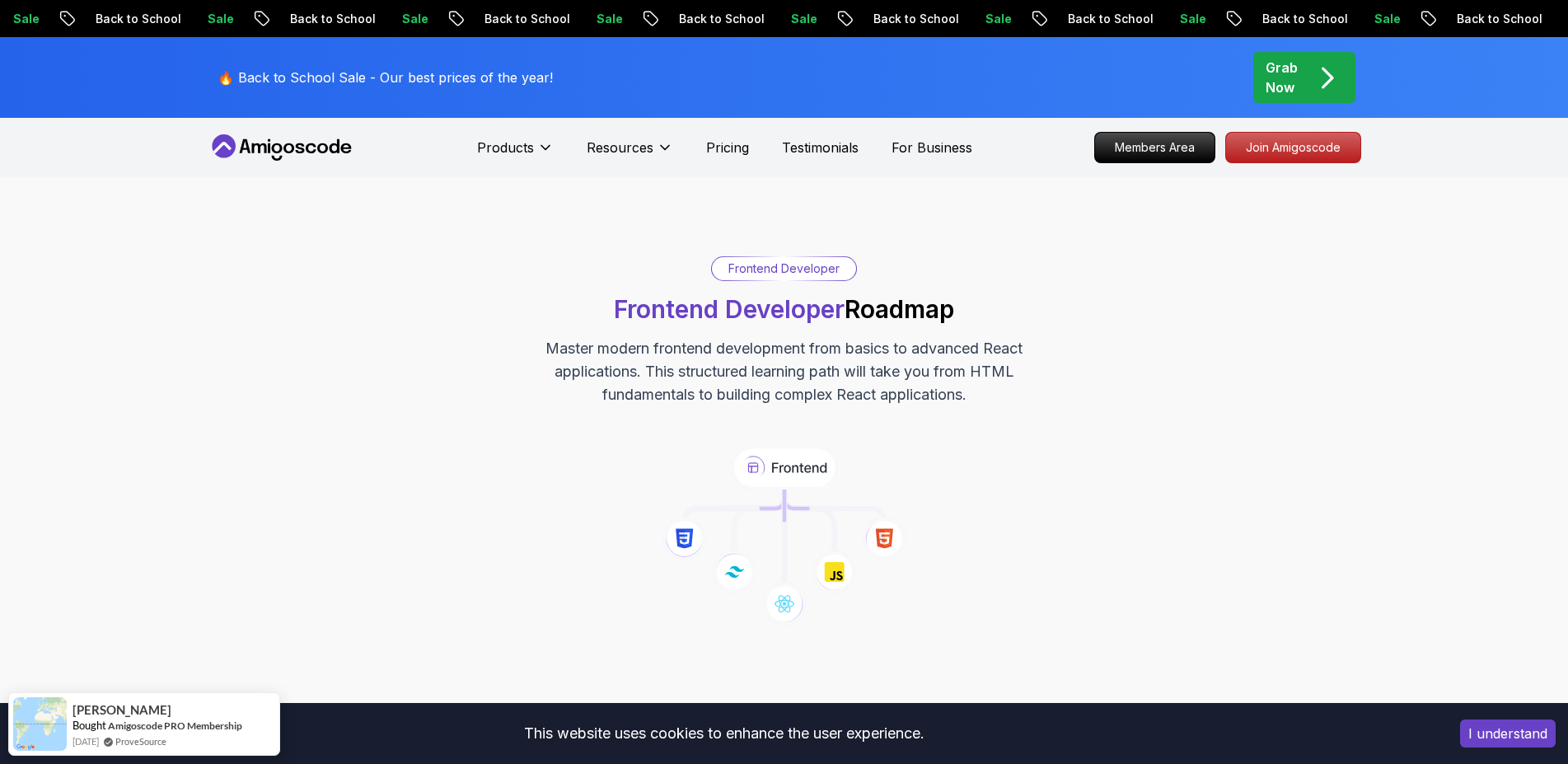
click at [1313, 71] on icon "pre-order" at bounding box center [1326, 78] width 32 height 32
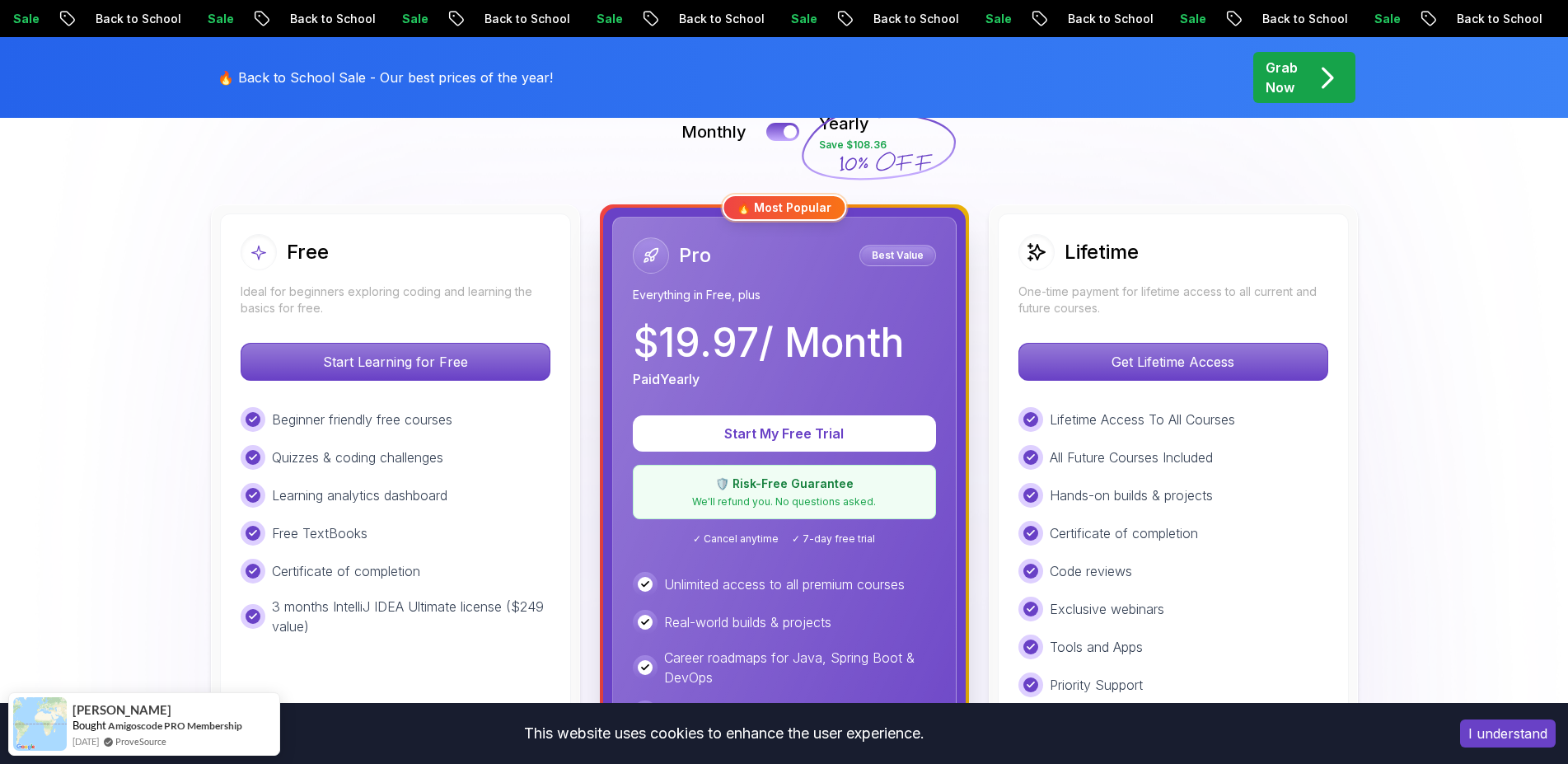
scroll to position [395, 0]
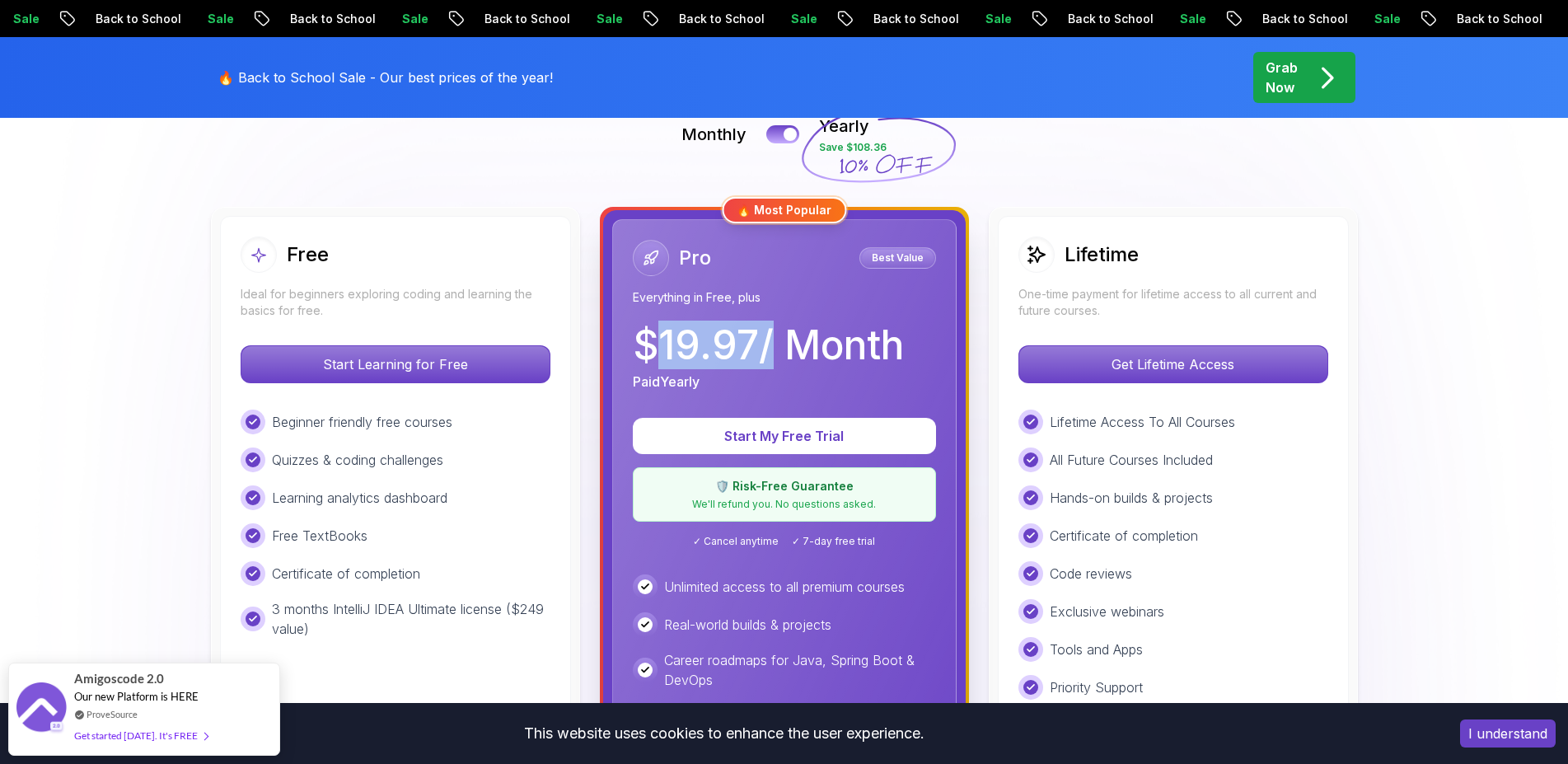
drag, startPoint x: 664, startPoint y: 353, endPoint x: 767, endPoint y: 344, distance: 103.4
click at [768, 343] on p "$ 19.97 / Month" at bounding box center [768, 345] width 271 height 39
click at [767, 344] on p "$ 19.97 / Month" at bounding box center [768, 345] width 271 height 39
click at [918, 266] on div "Best Value" at bounding box center [897, 257] width 77 height 21
click at [908, 262] on p "Best Value" at bounding box center [897, 258] width 71 height 16
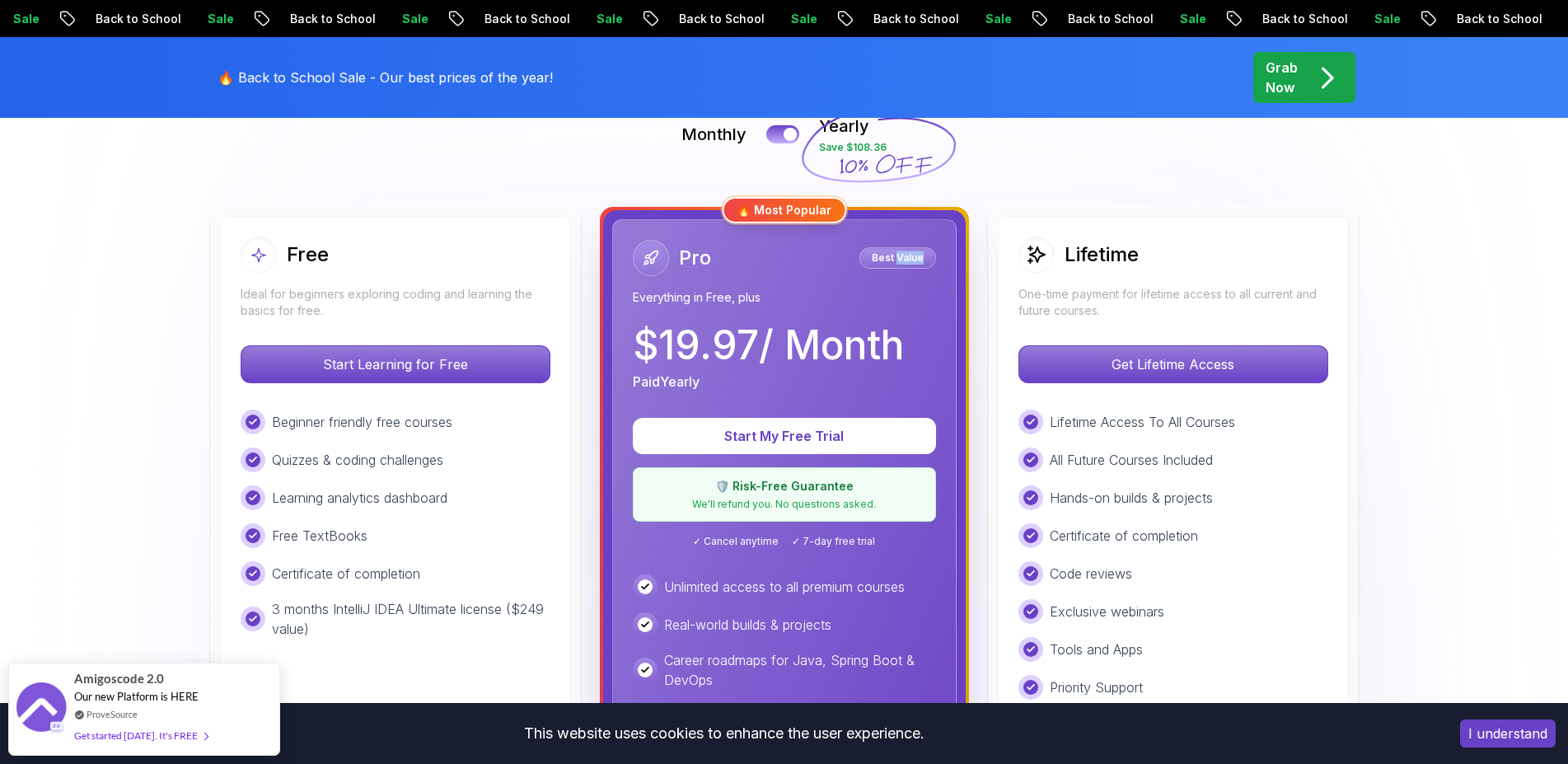
click at [908, 262] on p "Best Value" at bounding box center [897, 258] width 71 height 16
click at [834, 326] on p "$ 19.97 / Month" at bounding box center [768, 345] width 271 height 39
click at [782, 136] on button at bounding box center [783, 134] width 35 height 19
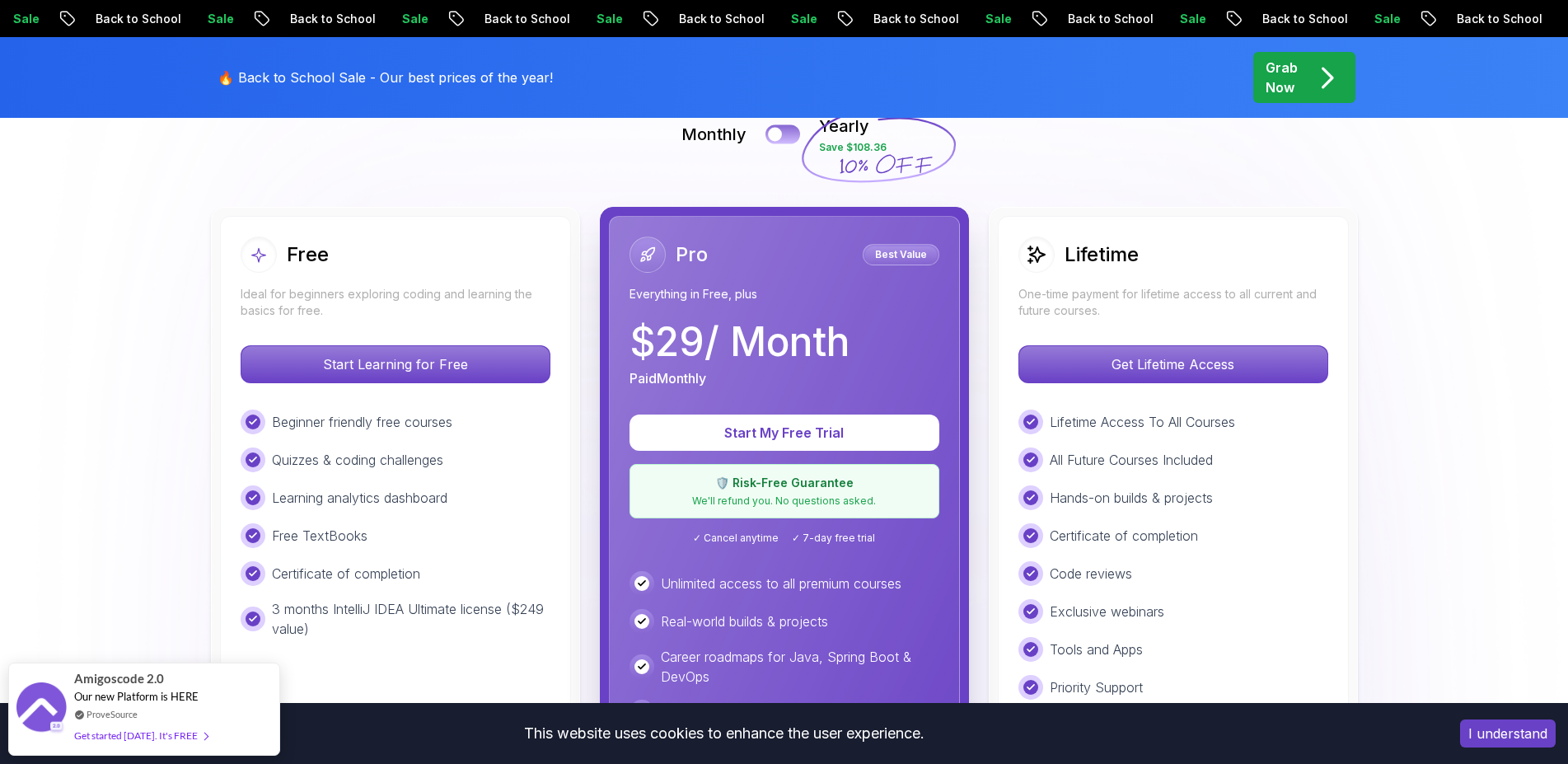
click at [782, 136] on div at bounding box center [774, 135] width 14 height 14
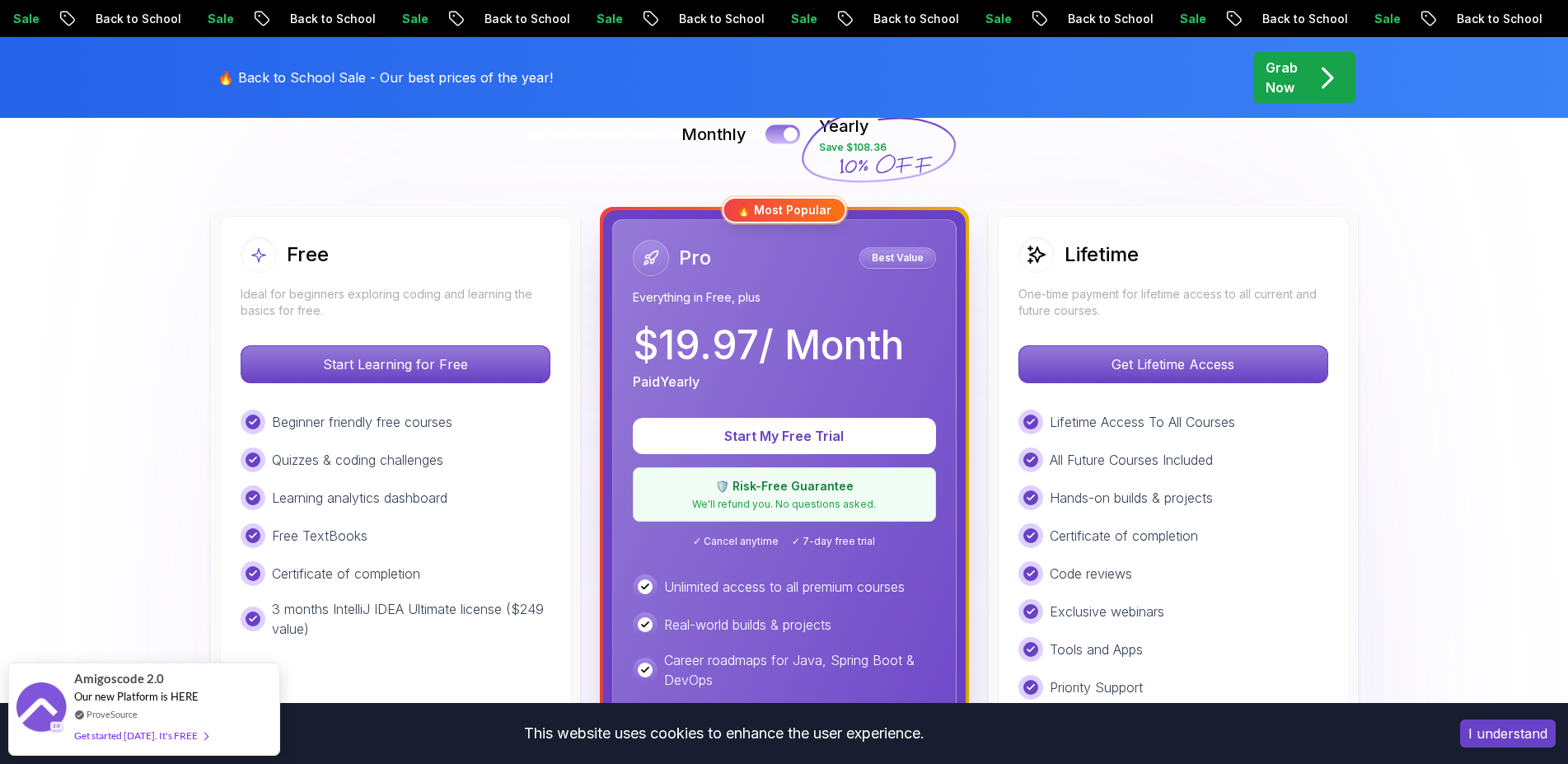
click at [782, 136] on button at bounding box center [783, 134] width 35 height 19
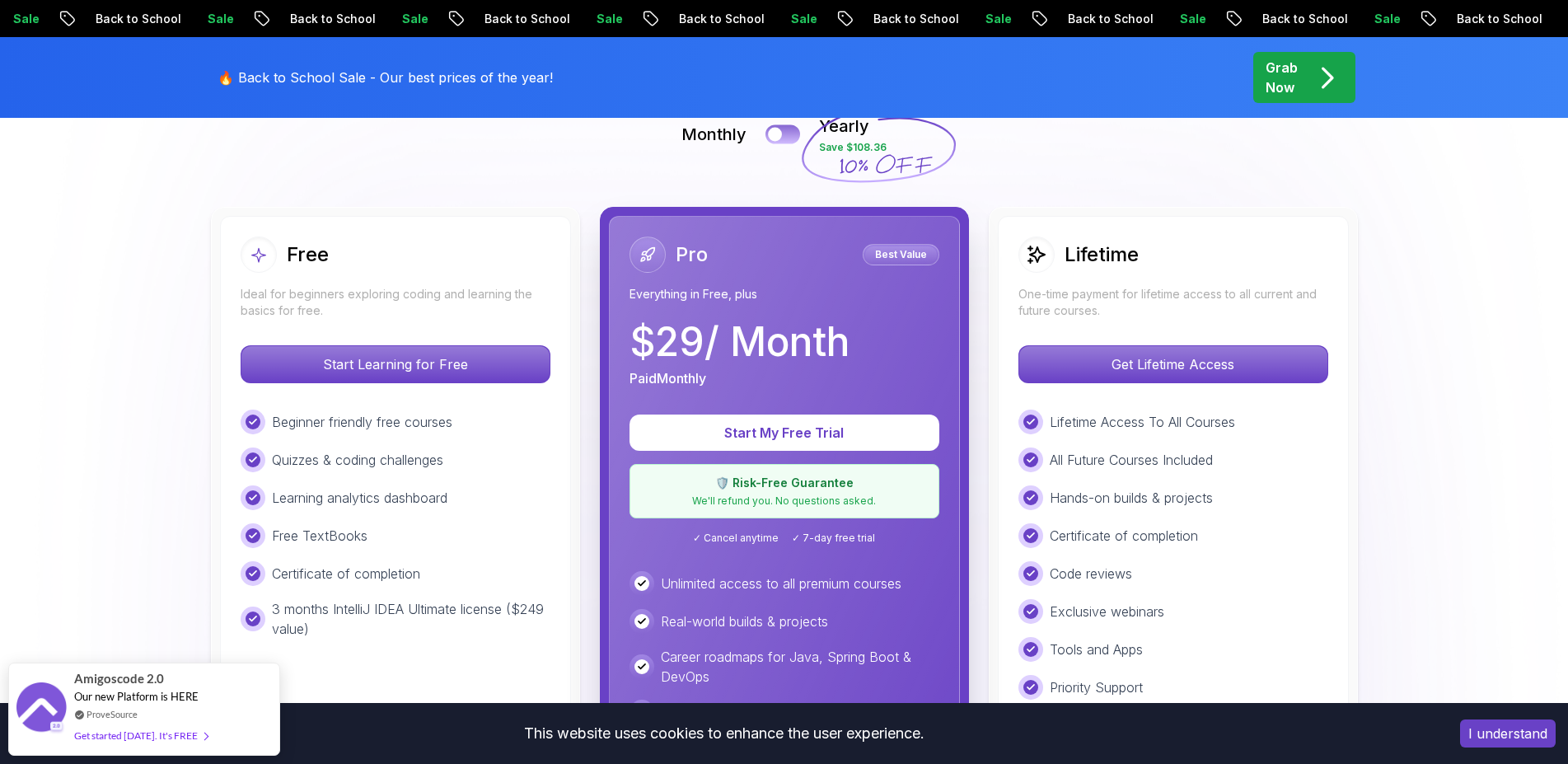
click at [782, 136] on div at bounding box center [774, 135] width 14 height 14
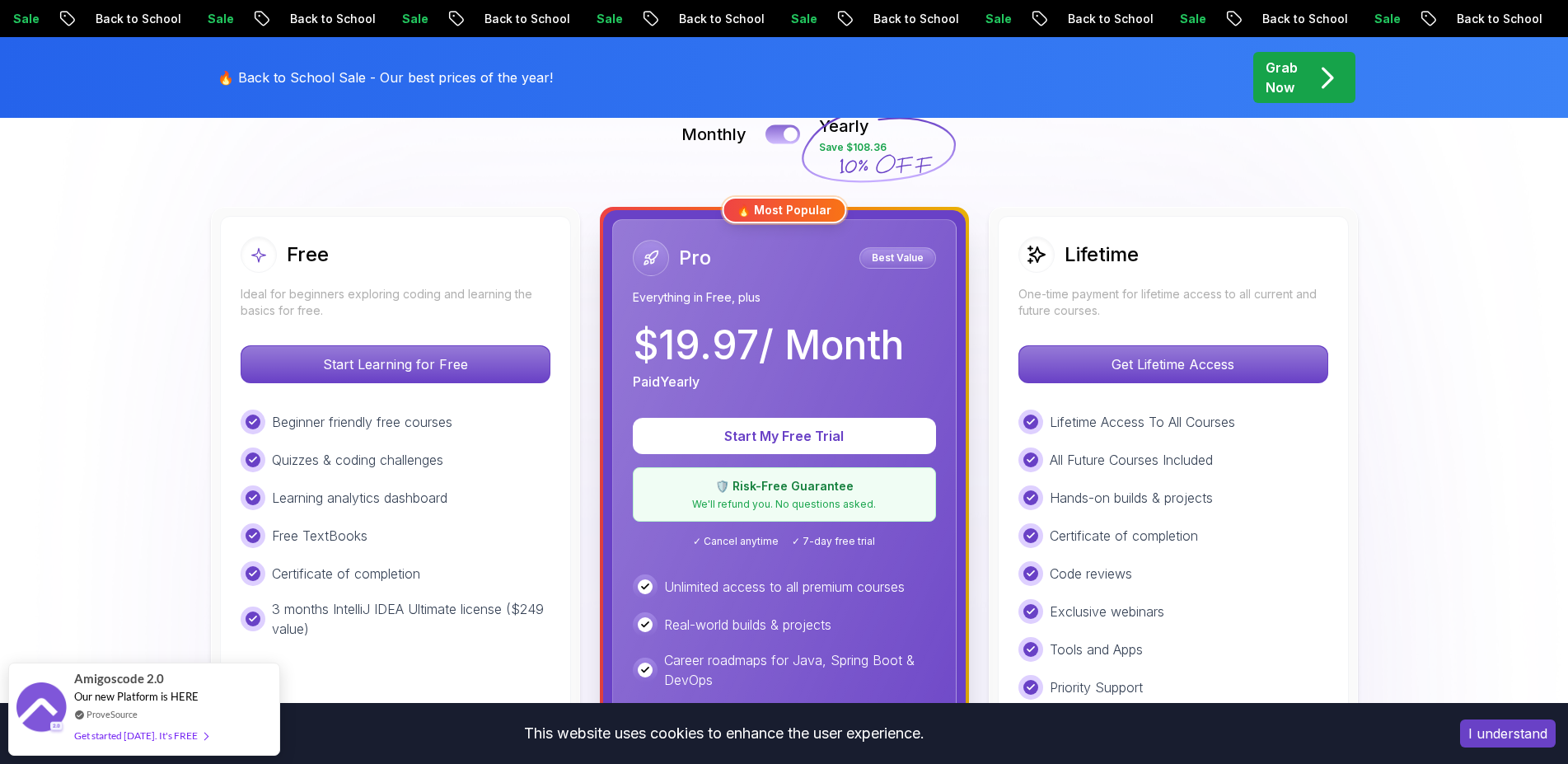
click at [782, 136] on button at bounding box center [783, 134] width 35 height 19
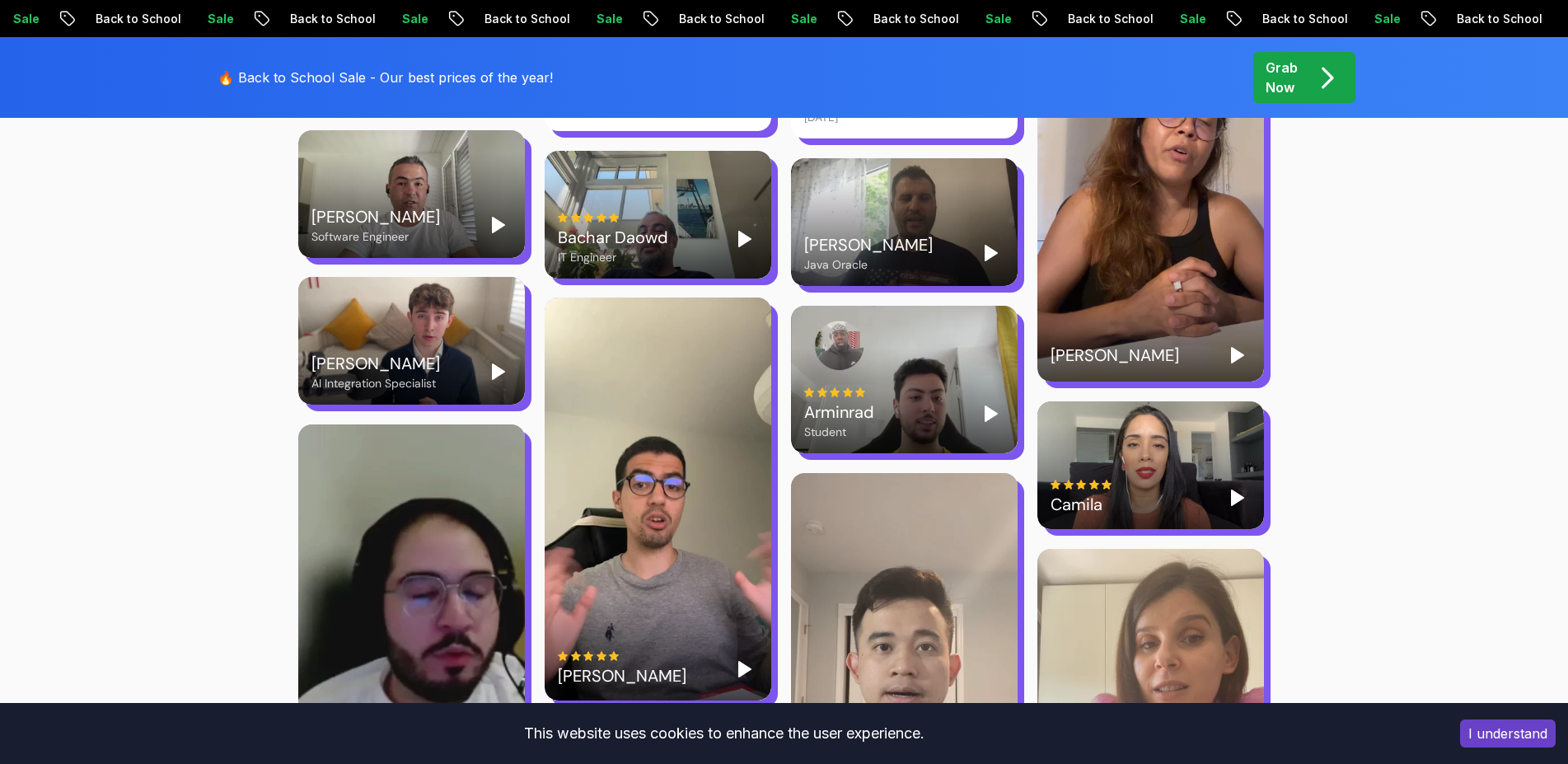
scroll to position [3066, 0]
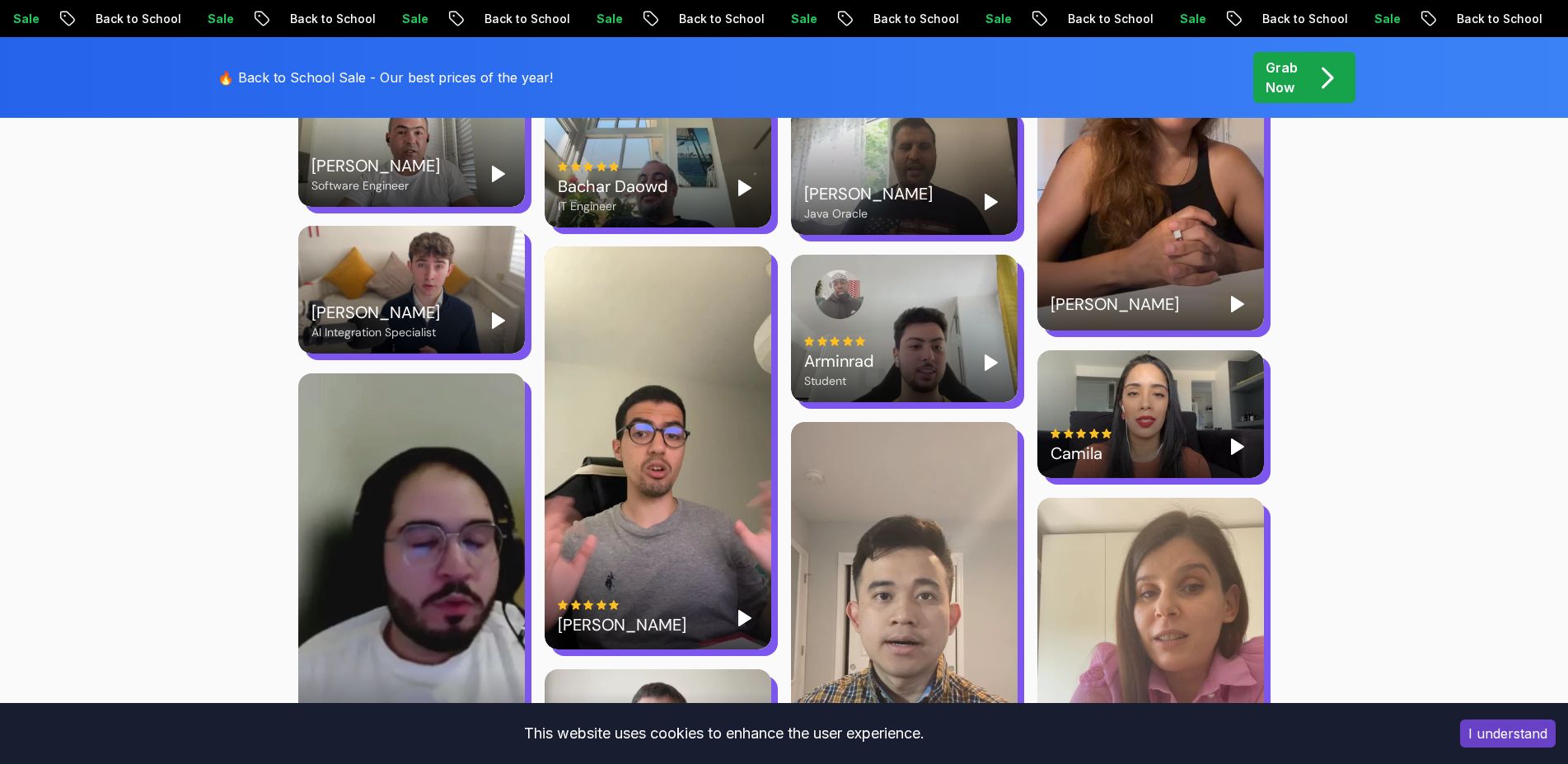
click at [743, 610] on polygon "Play" at bounding box center [745, 618] width 12 height 15
click at [660, 447] on div "[PERSON_NAME]" at bounding box center [658, 447] width 227 height 403
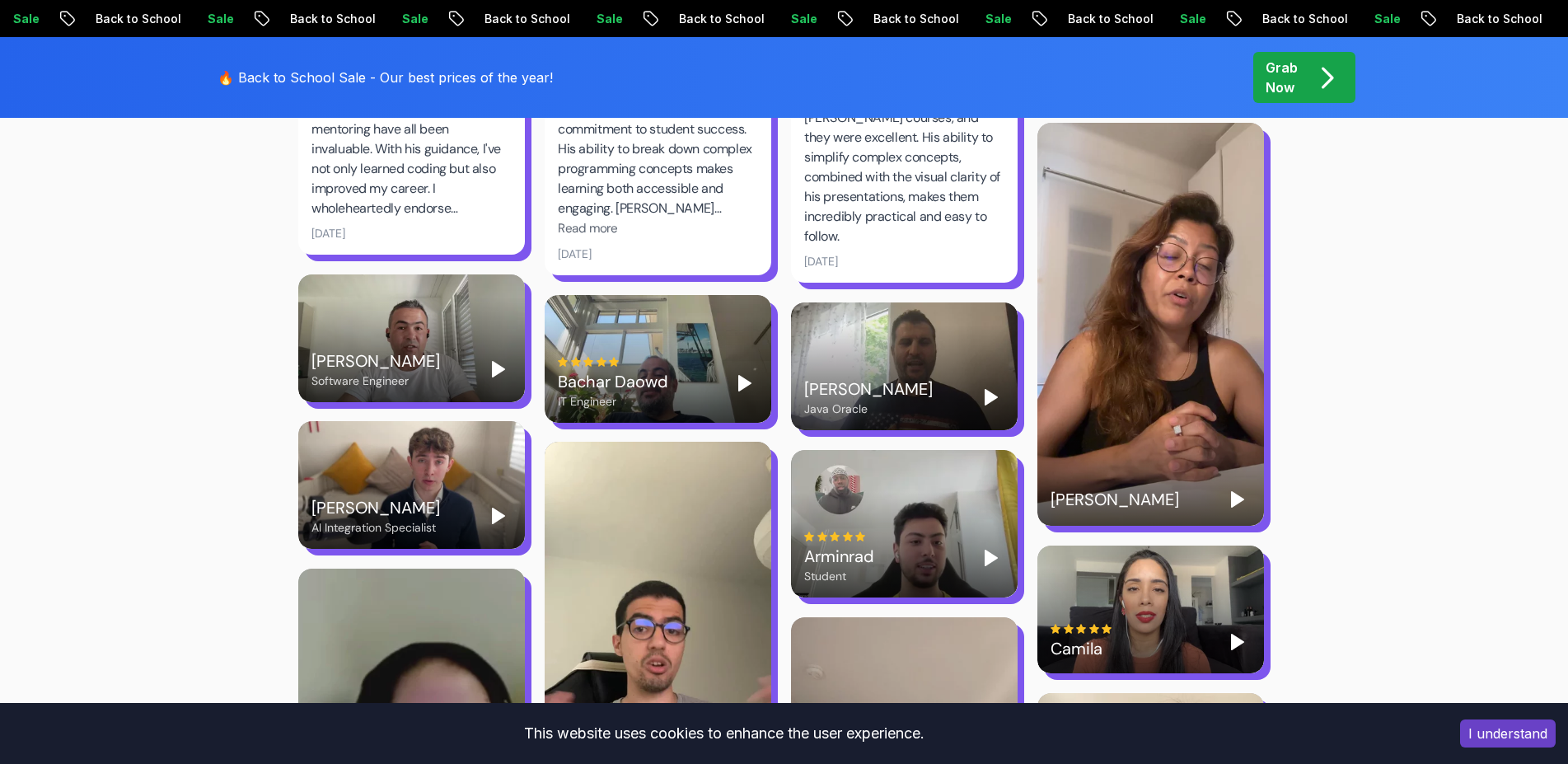
scroll to position [2868, 0]
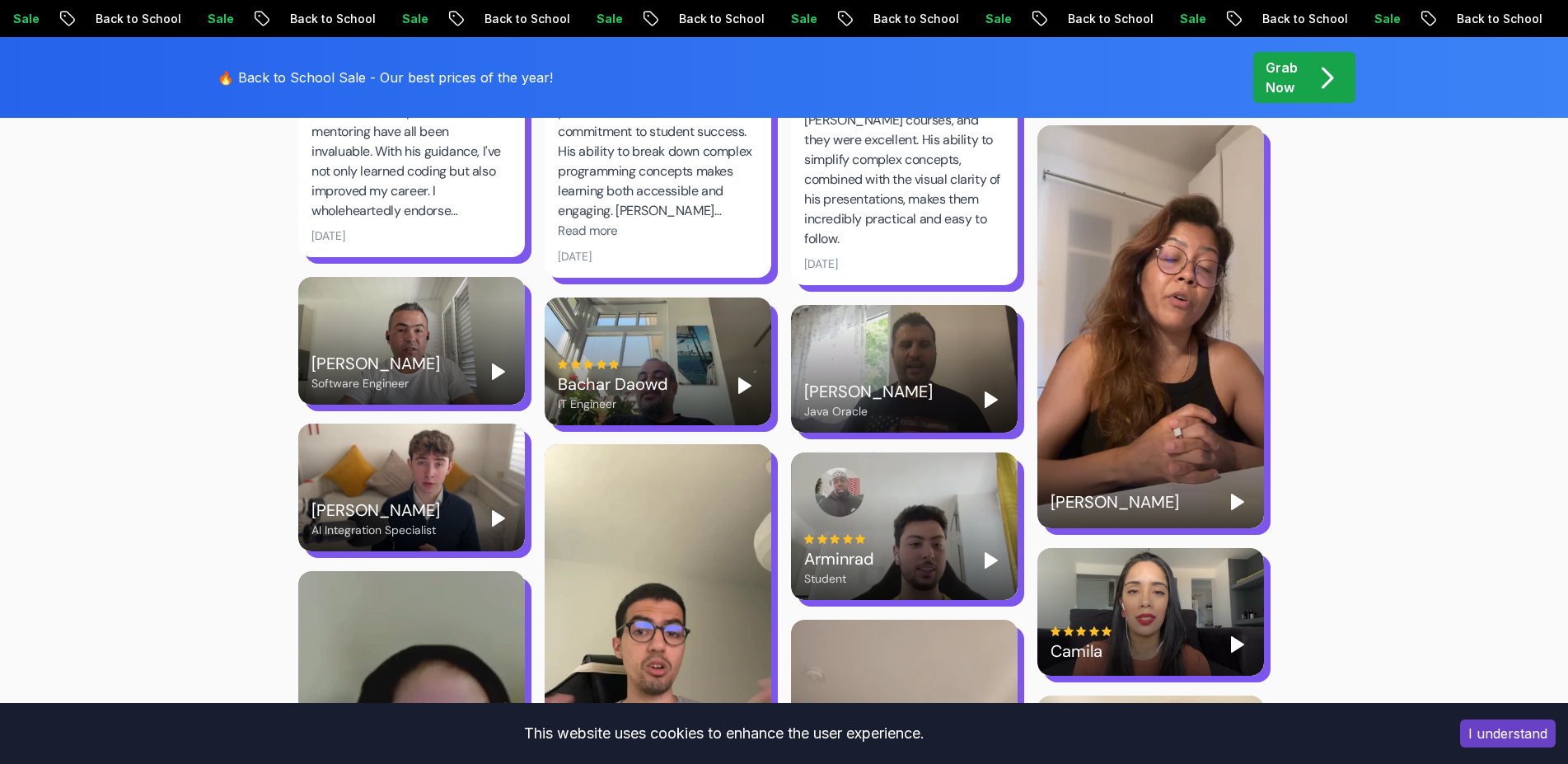
click at [742, 378] on polygon "Play" at bounding box center [745, 385] width 12 height 15
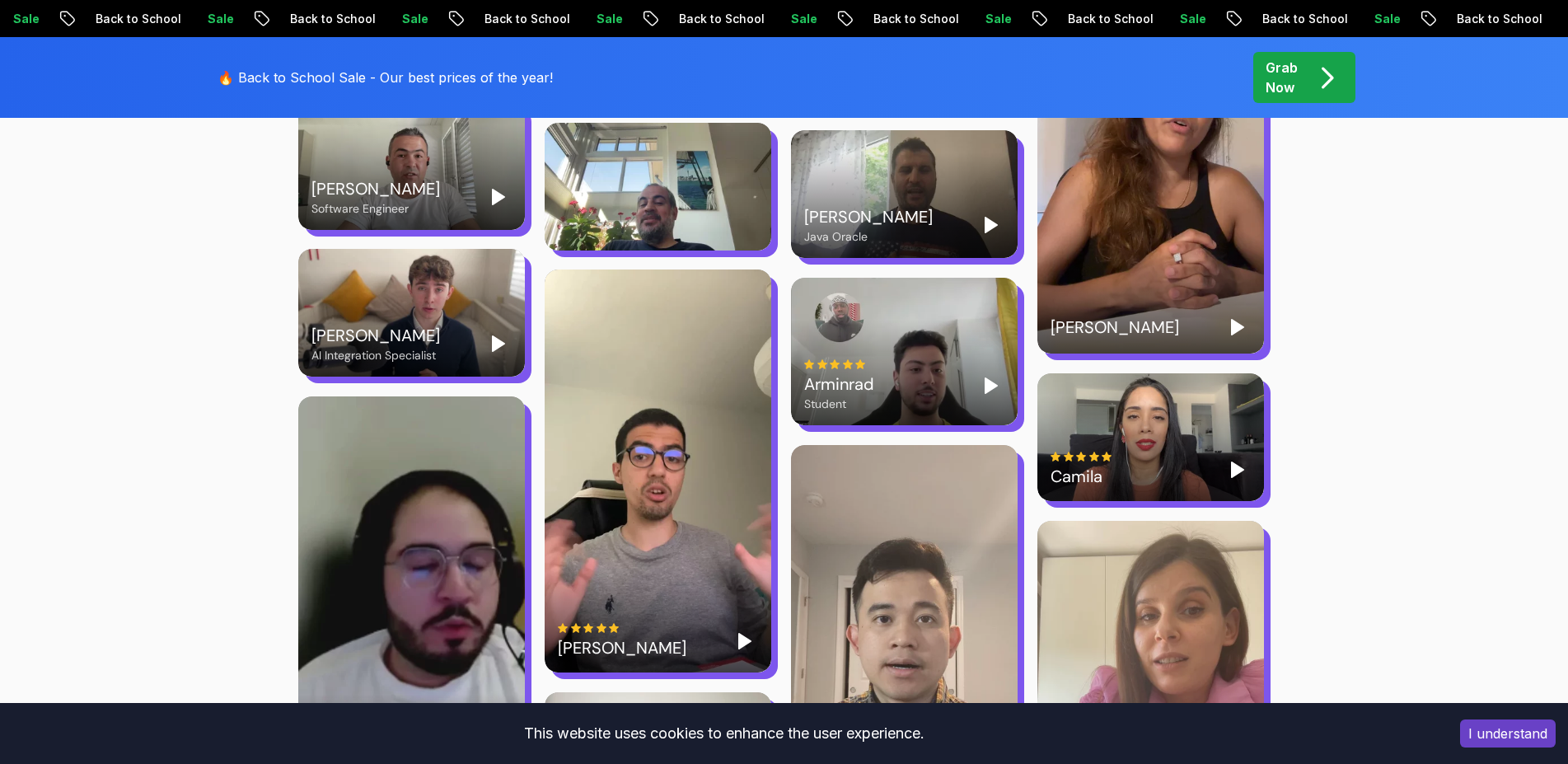
scroll to position [3066, 0]
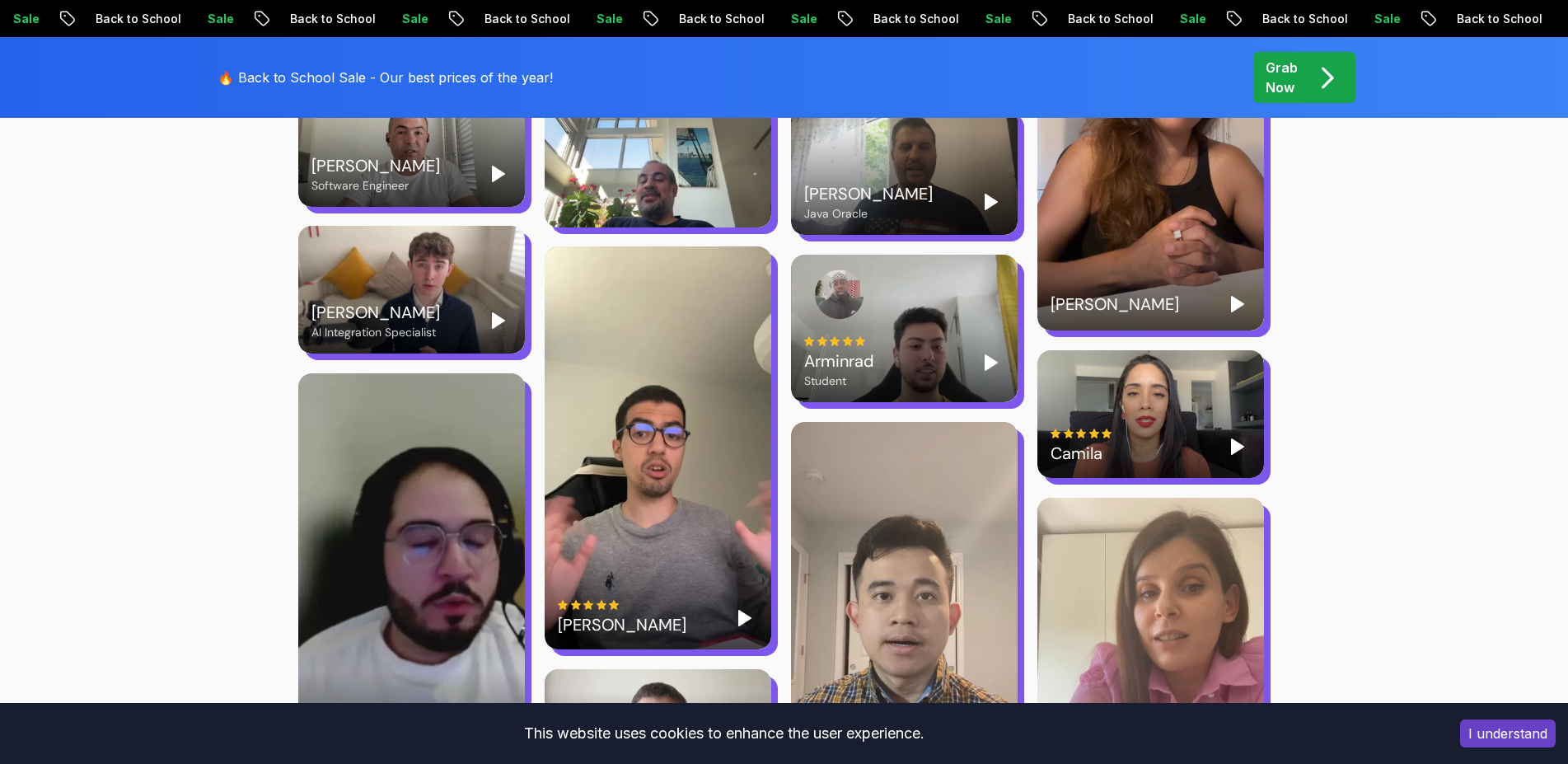
click at [688, 489] on div "[PERSON_NAME]" at bounding box center [658, 447] width 227 height 403
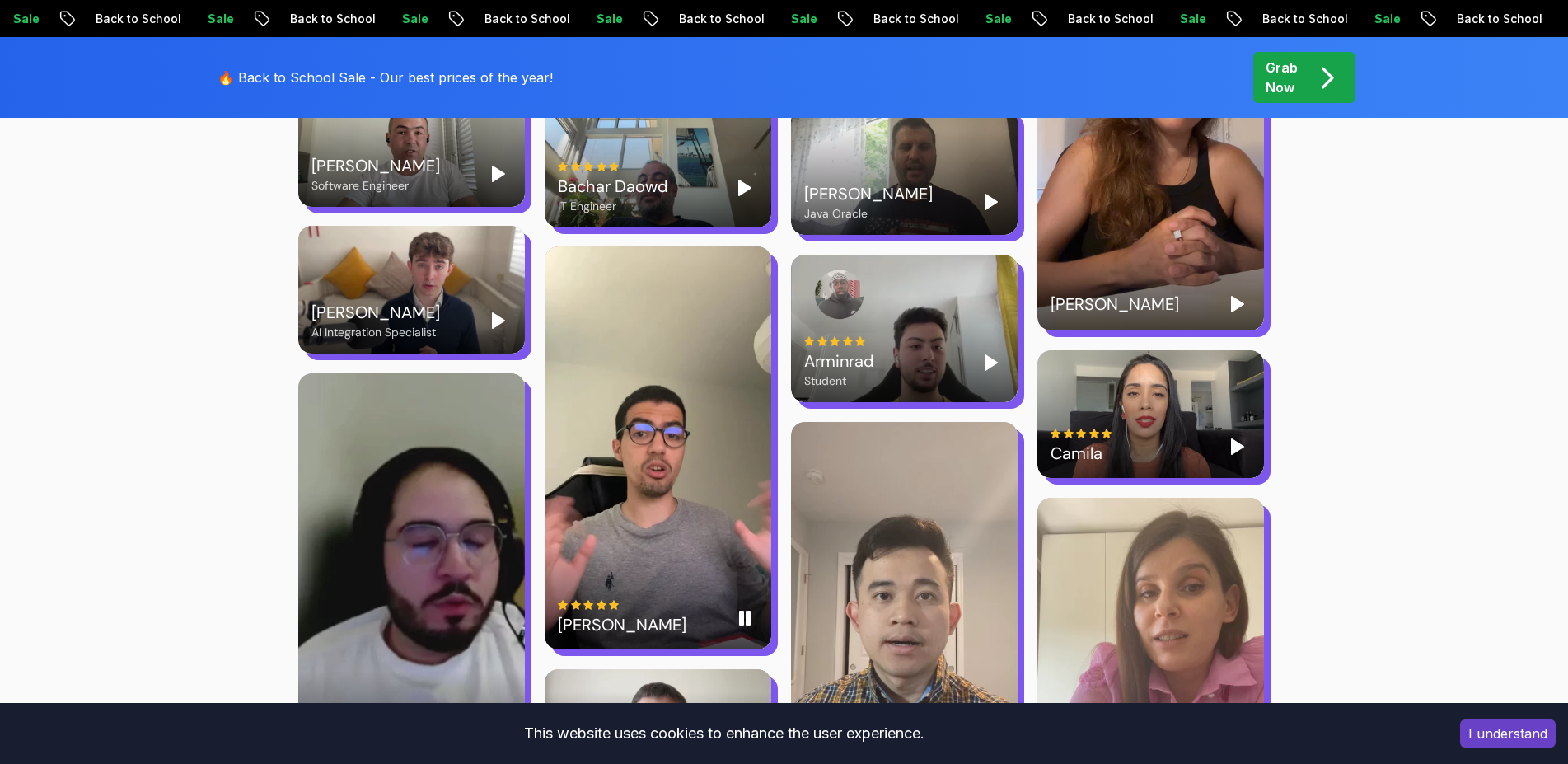
click at [683, 492] on div "[PERSON_NAME]" at bounding box center [658, 447] width 227 height 403
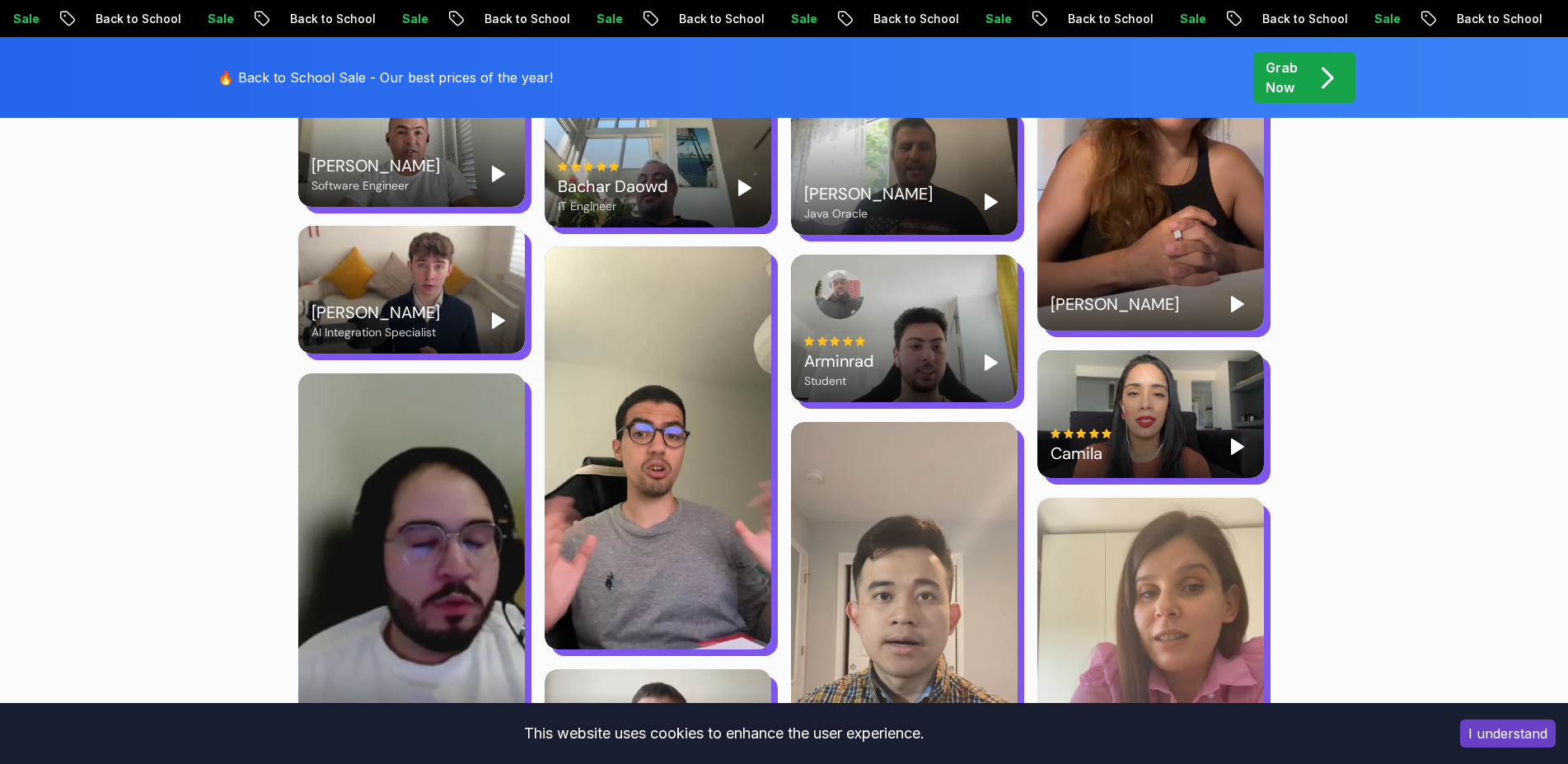
click at [722, 501] on div at bounding box center [658, 447] width 227 height 403
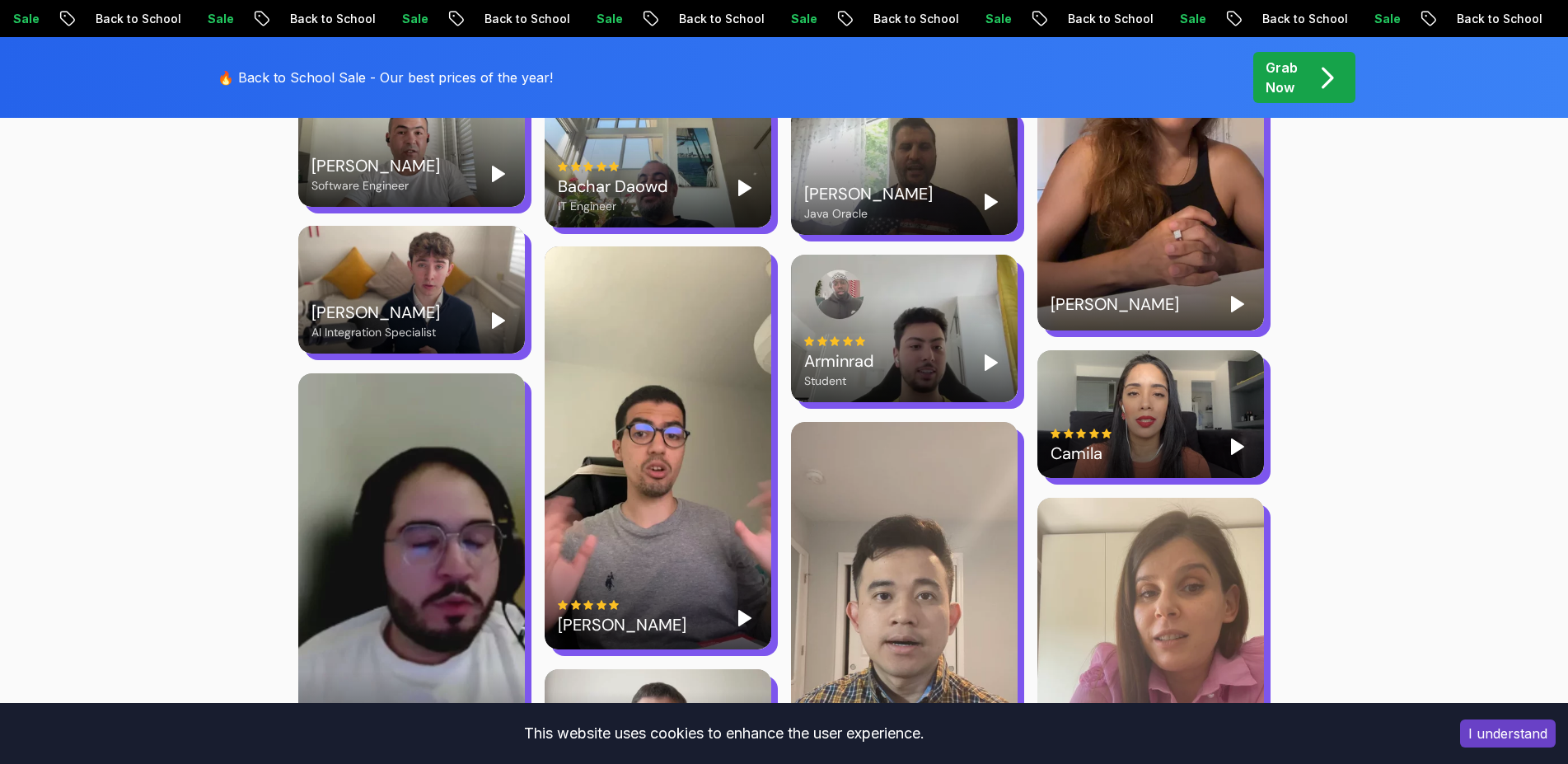
click at [722, 501] on div "[PERSON_NAME]" at bounding box center [658, 447] width 227 height 403
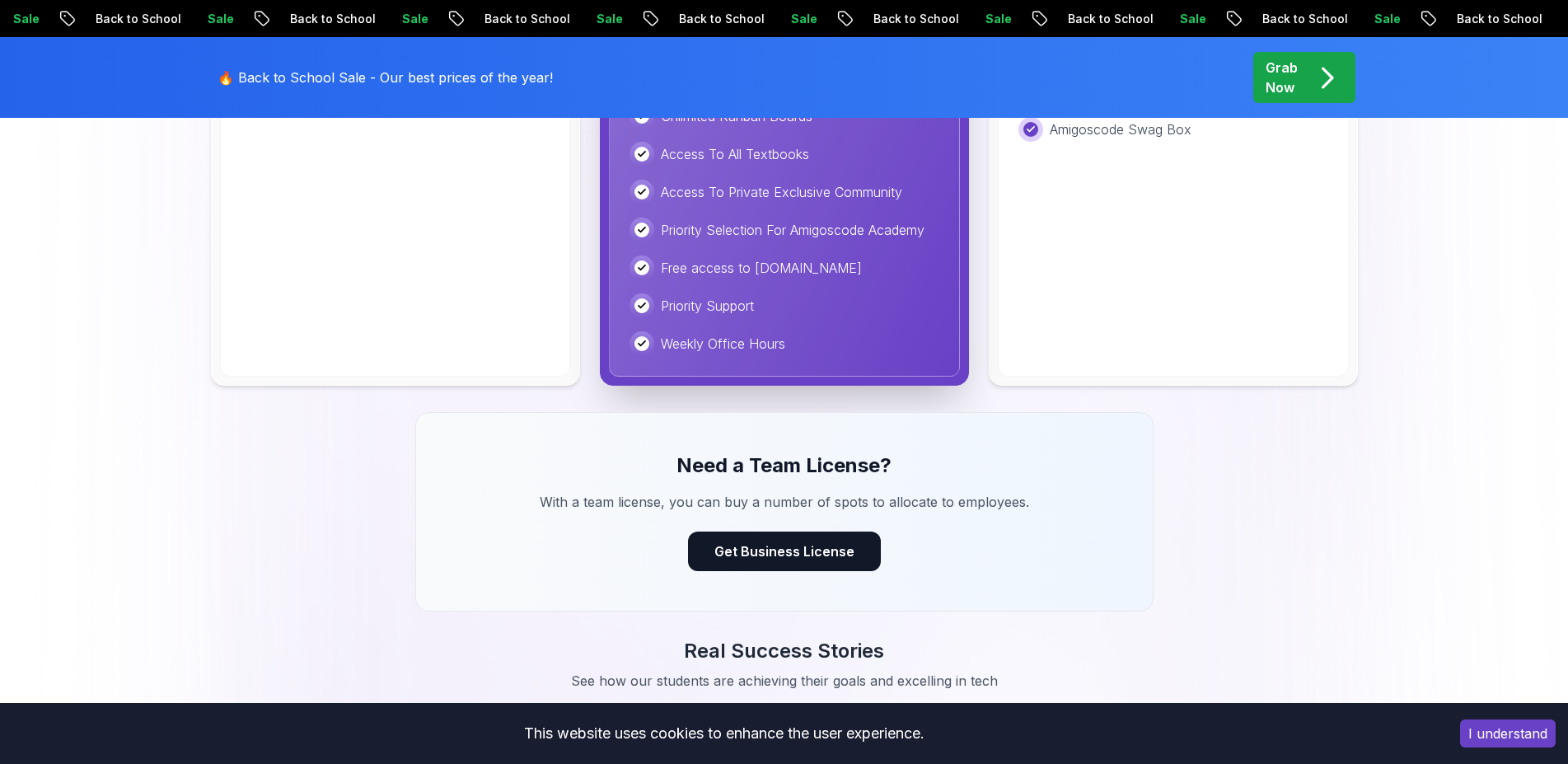
scroll to position [989, 0]
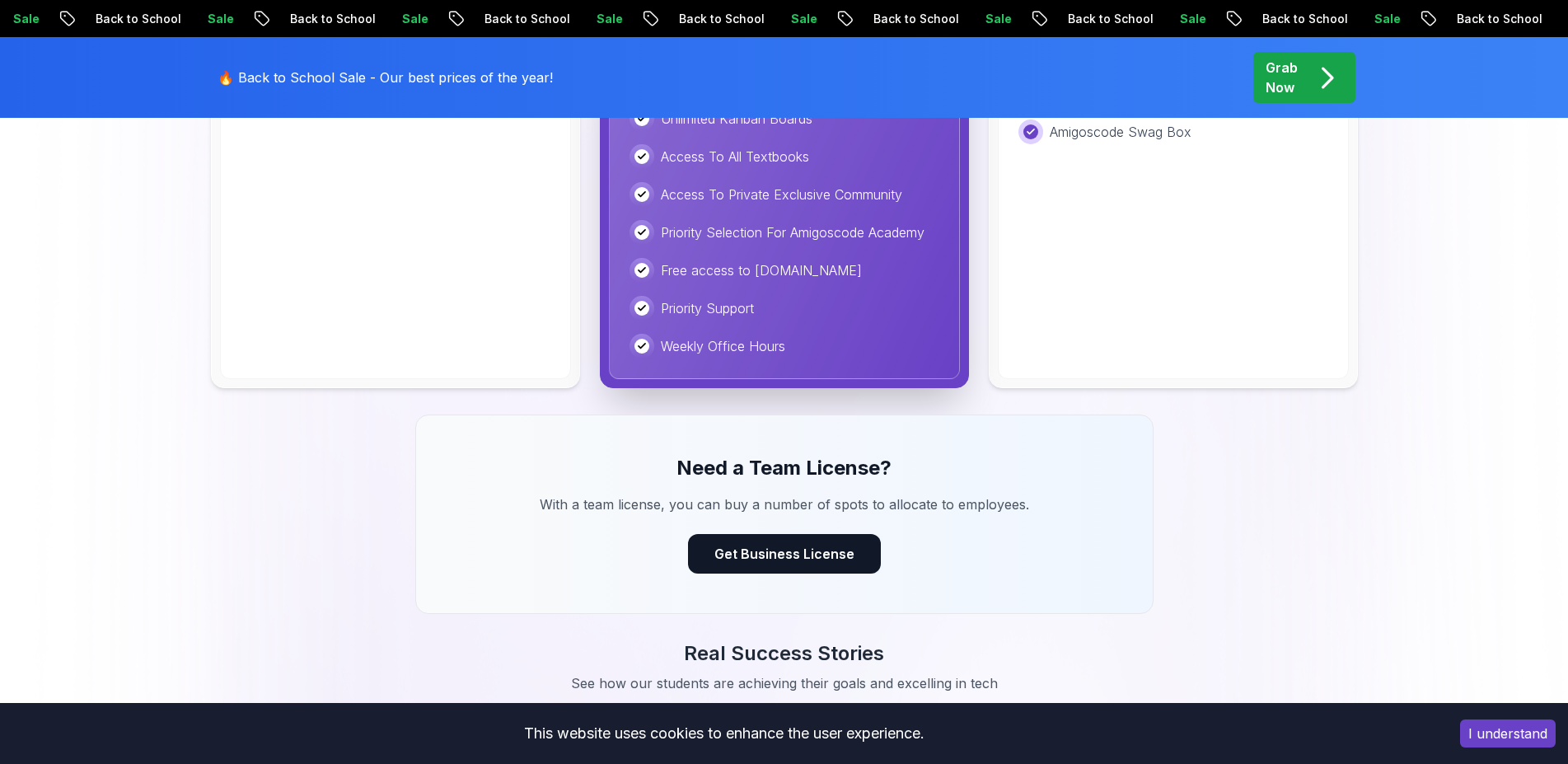
click at [1481, 733] on button "I understand" at bounding box center [1508, 733] width 95 height 28
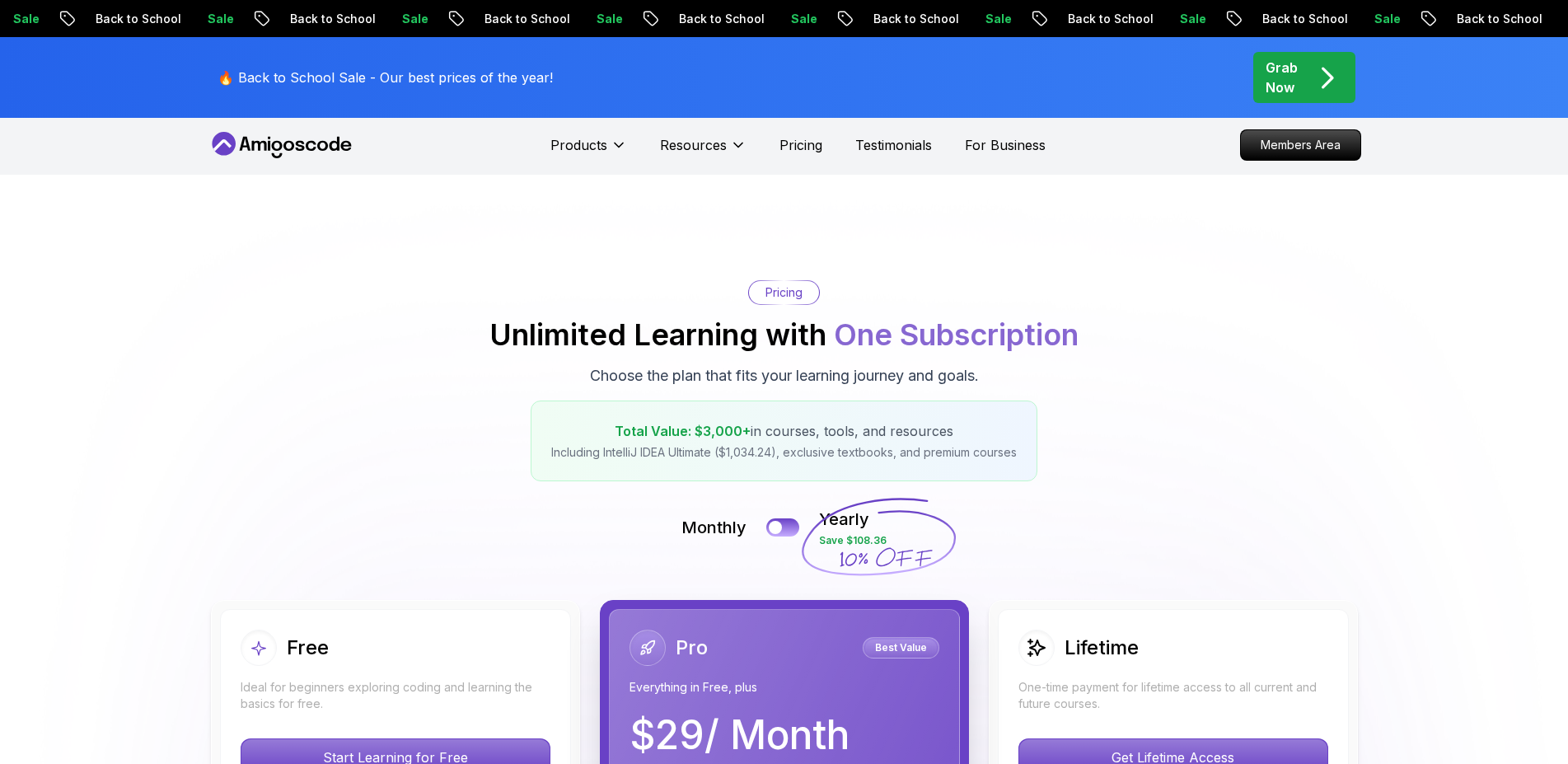
scroll to position [0, 0]
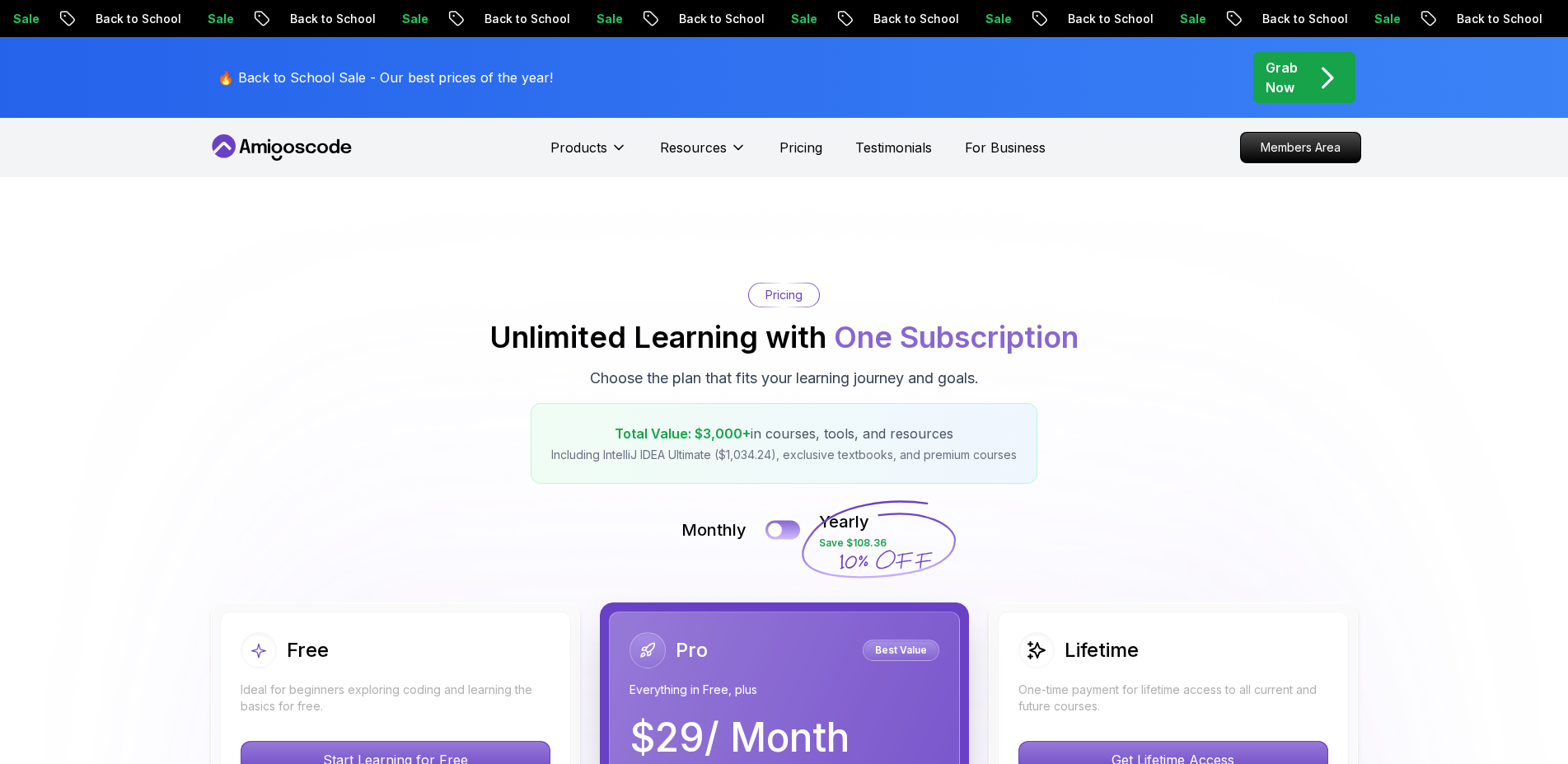
click at [777, 523] on div at bounding box center [774, 530] width 14 height 14
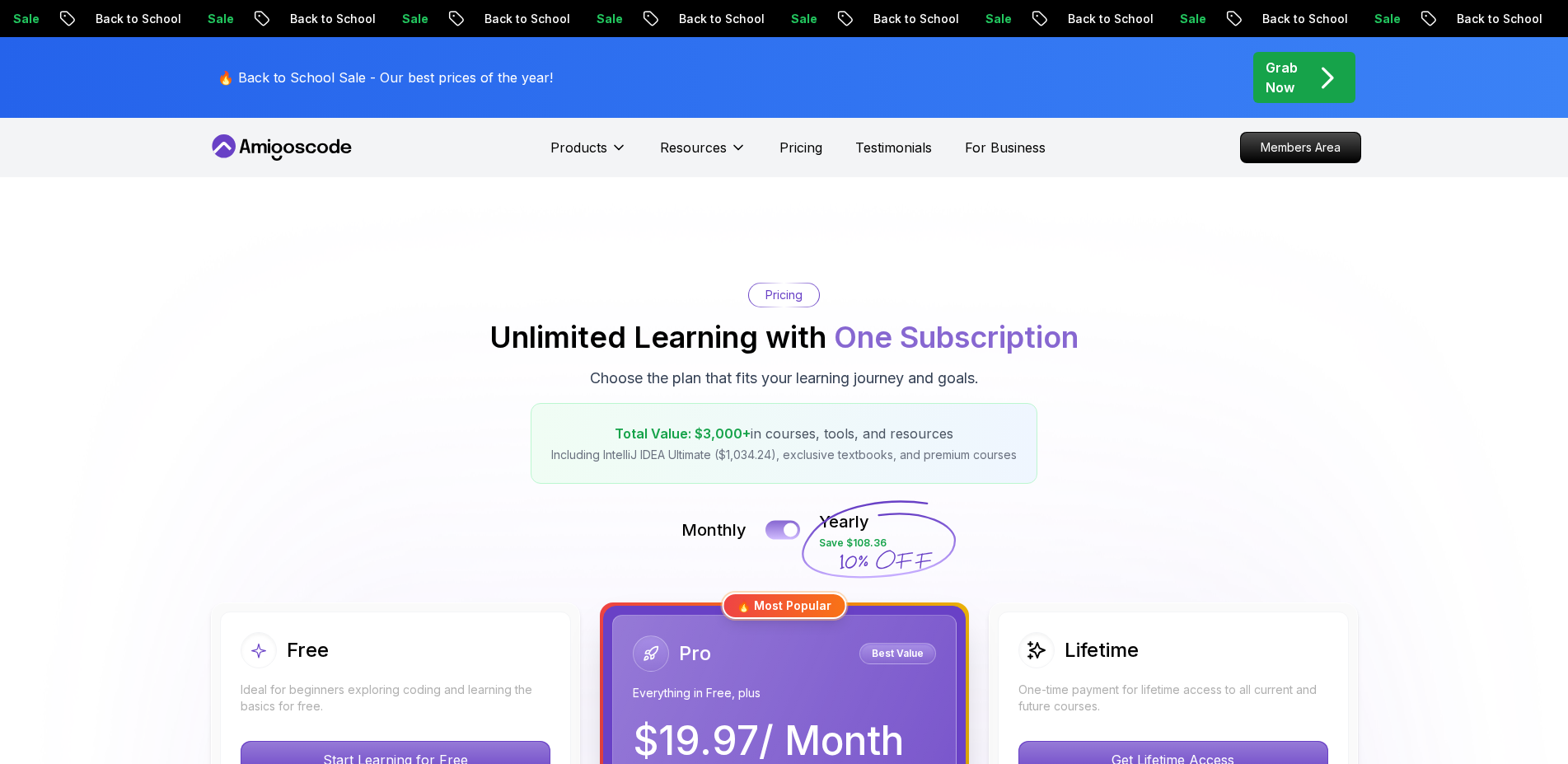
click at [785, 530] on div at bounding box center [790, 530] width 14 height 14
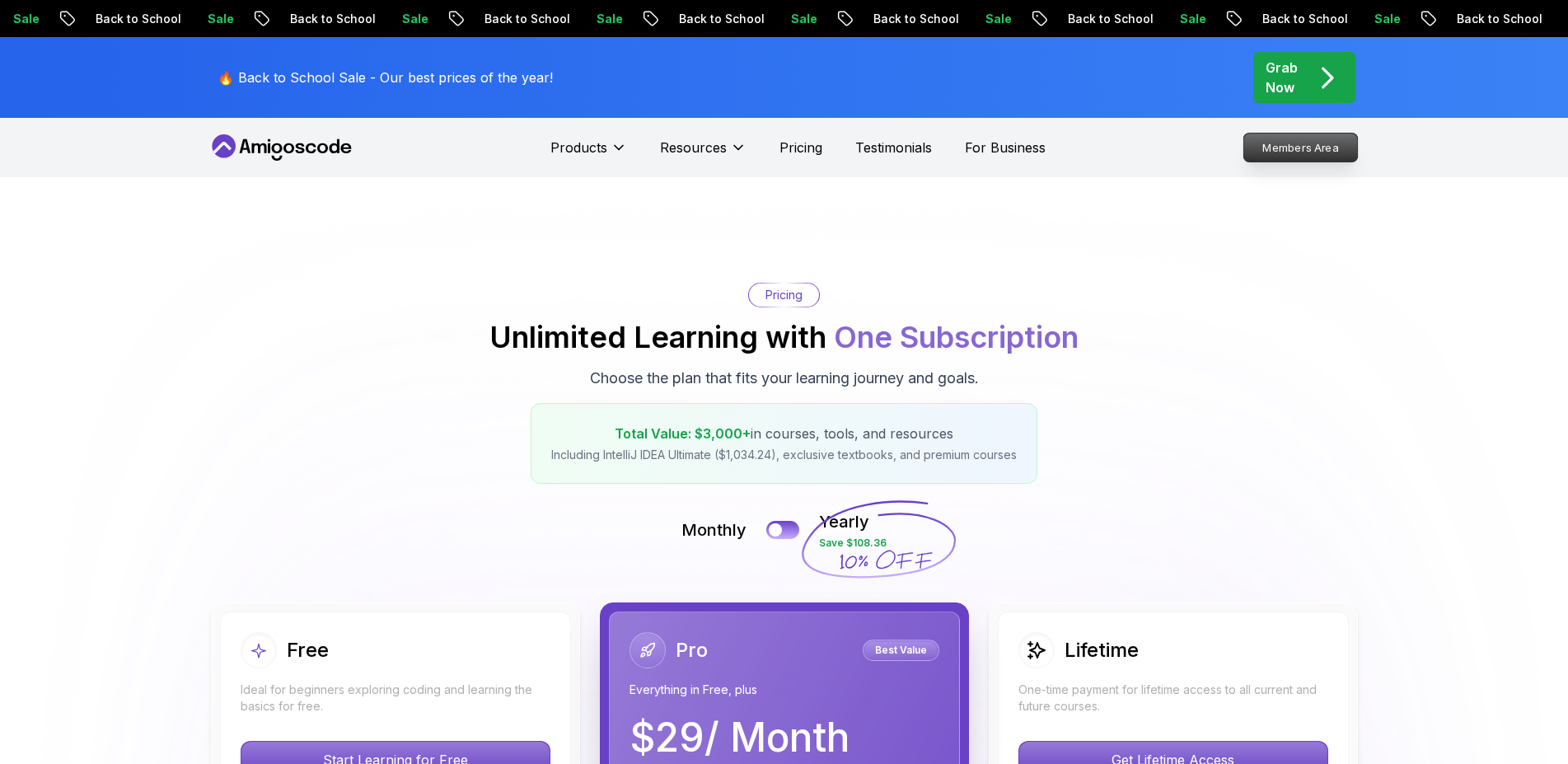
click at [1270, 157] on p "Members Area" at bounding box center [1300, 147] width 113 height 28
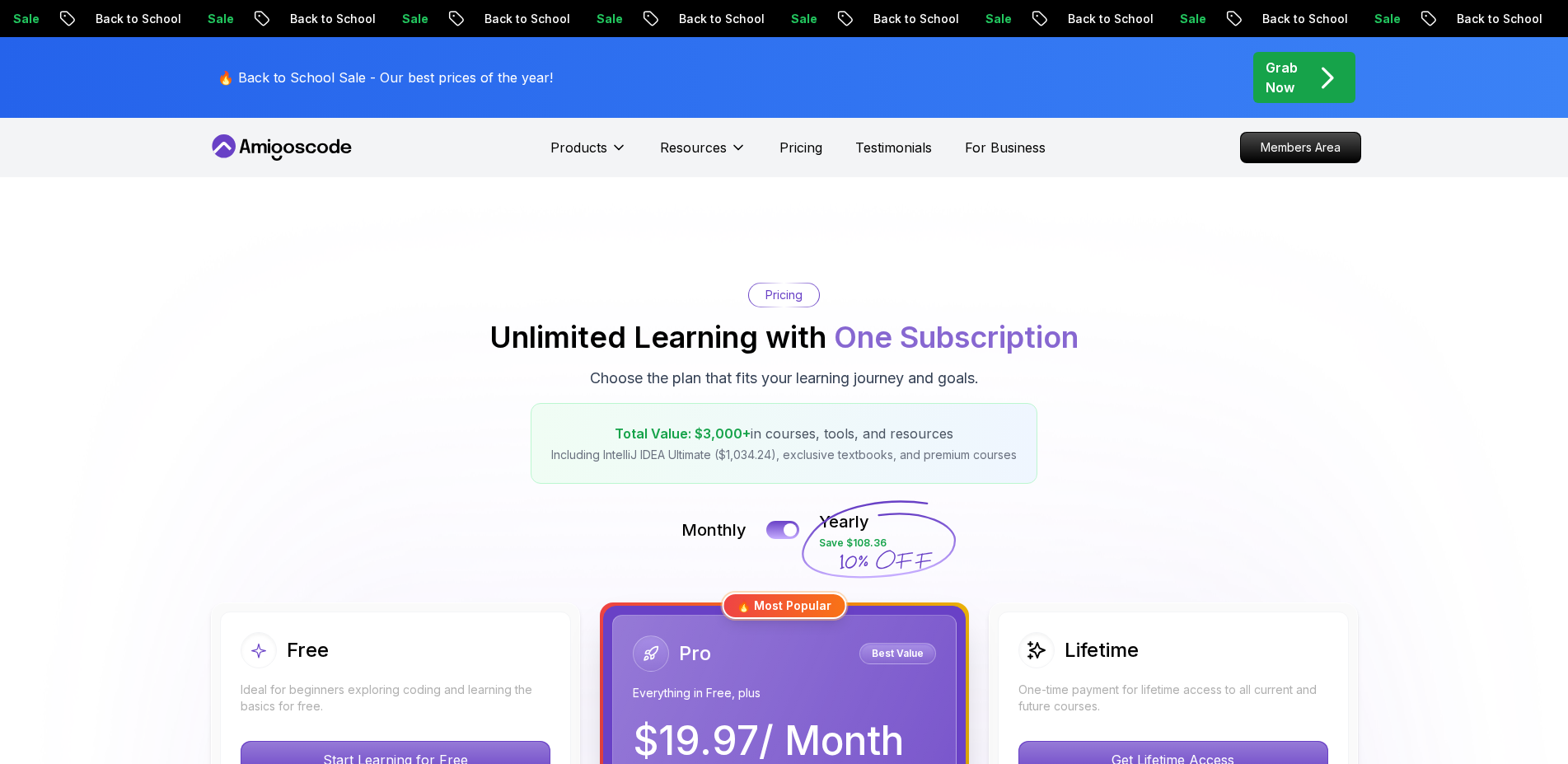
click at [726, 151] on button "Resources" at bounding box center [703, 154] width 87 height 33
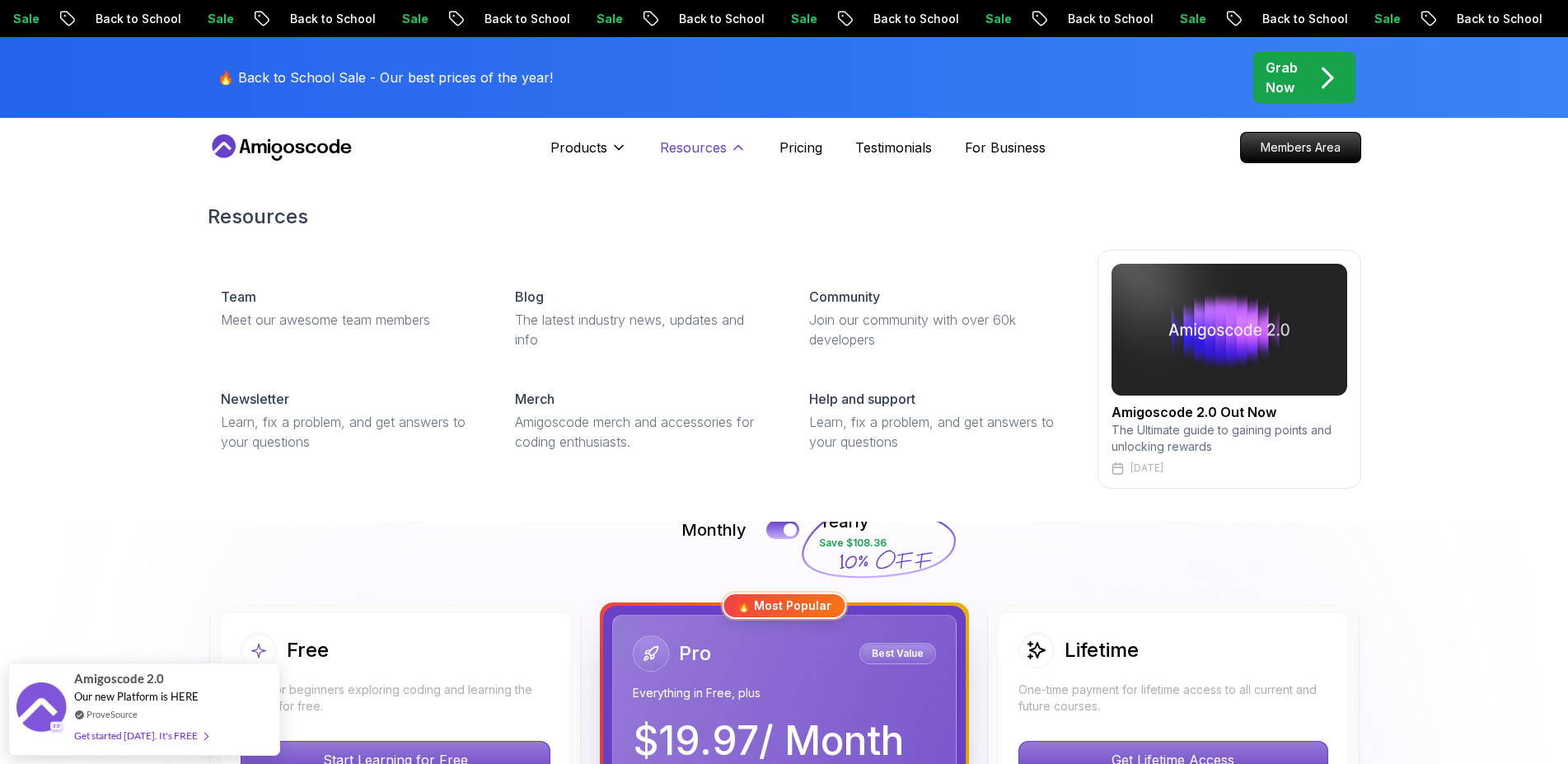
click at [725, 152] on p "Resources" at bounding box center [693, 147] width 67 height 20
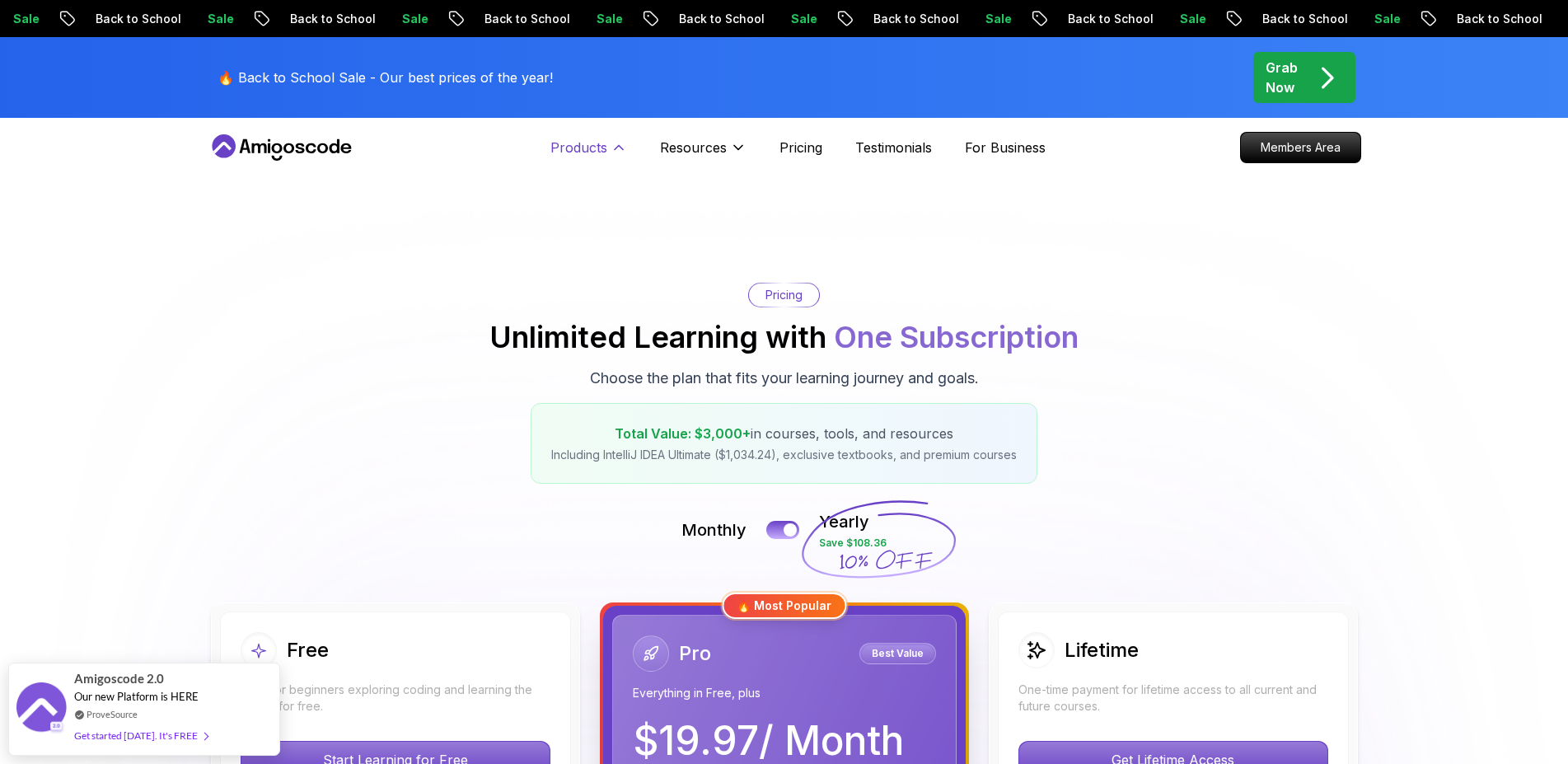
click at [619, 147] on icon at bounding box center [618, 147] width 8 height 5
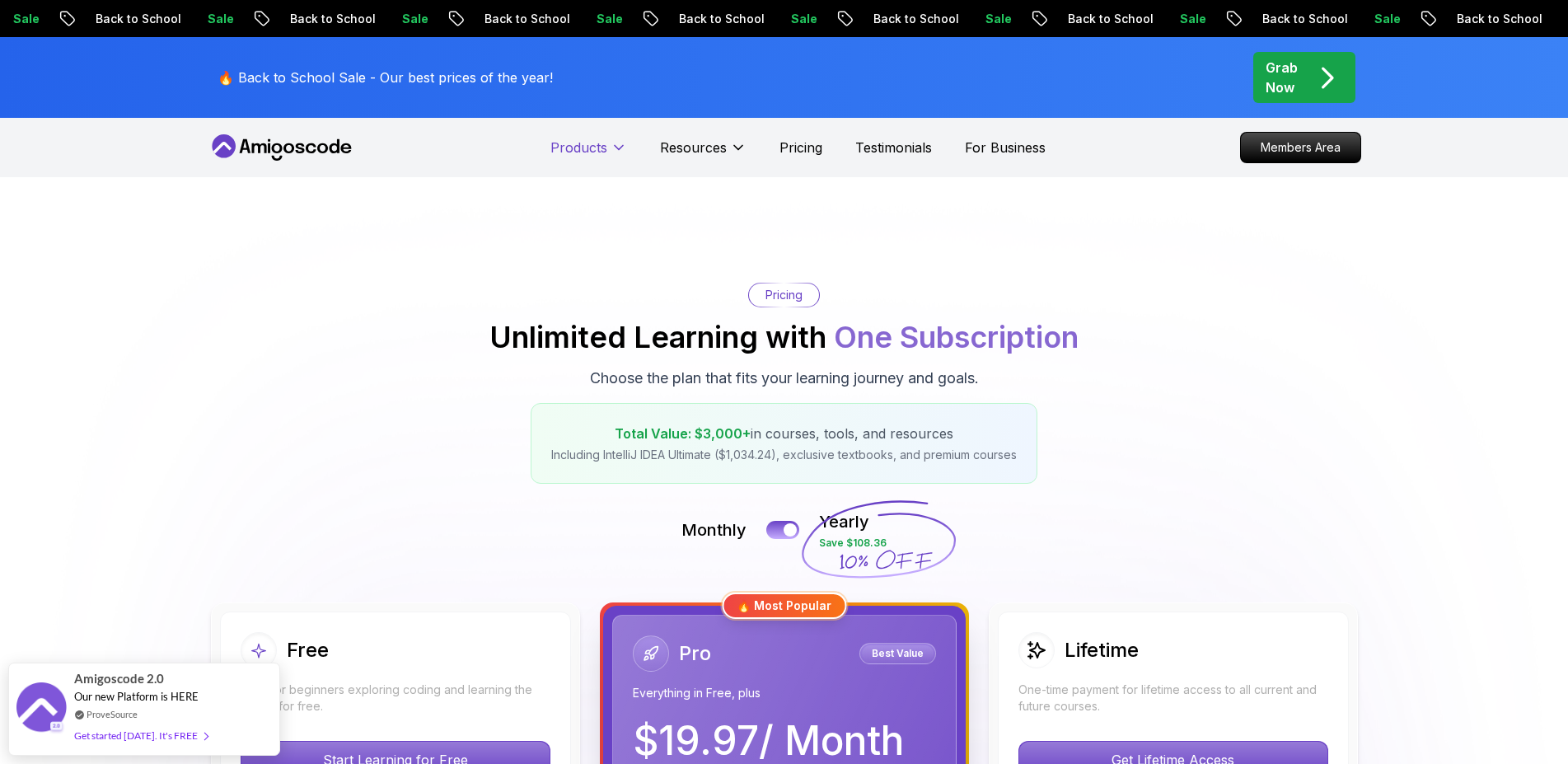
click at [619, 147] on icon at bounding box center [618, 147] width 8 height 5
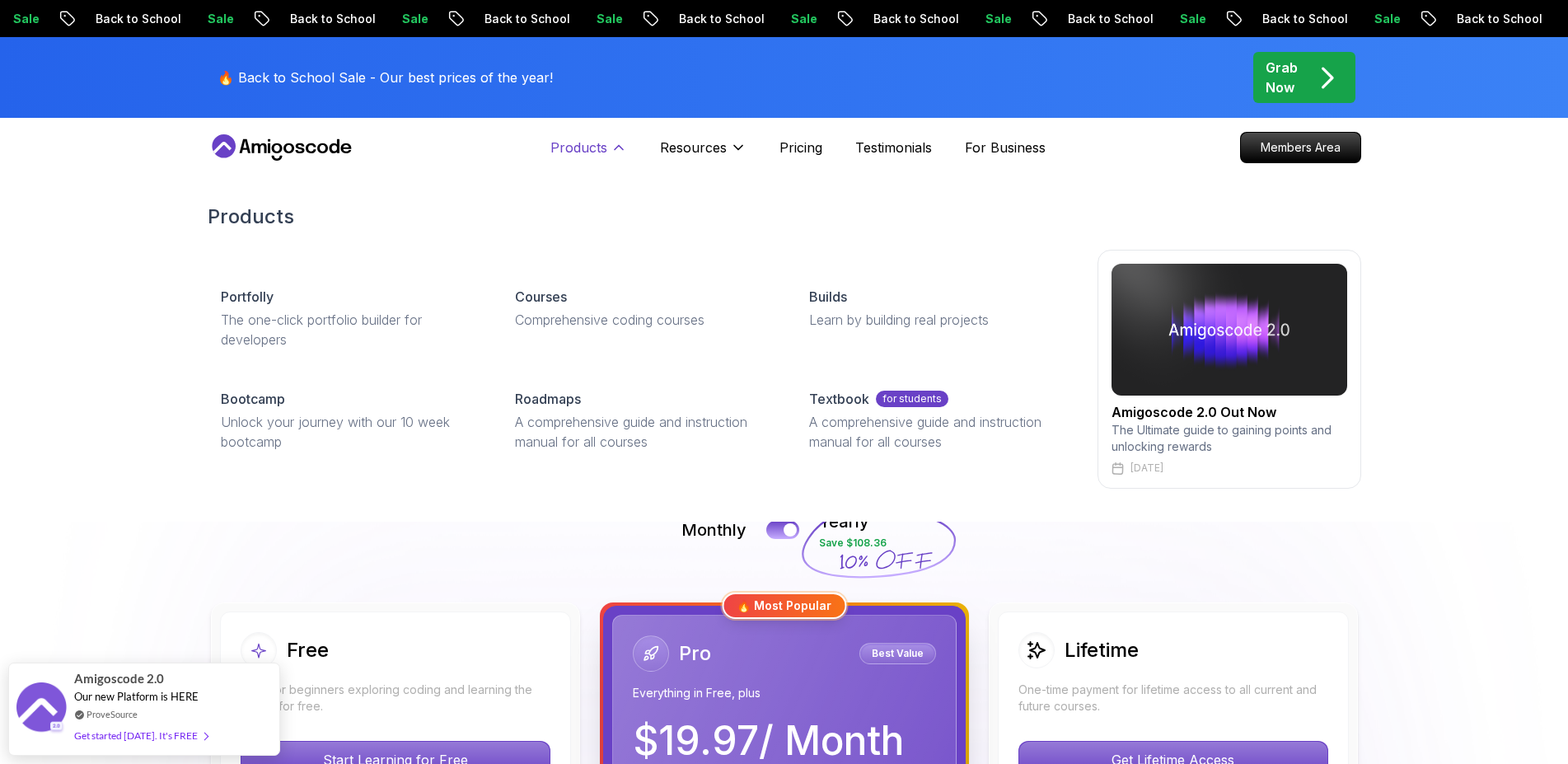
click at [619, 147] on icon at bounding box center [618, 147] width 8 height 5
